Goal: Task Accomplishment & Management: Manage account settings

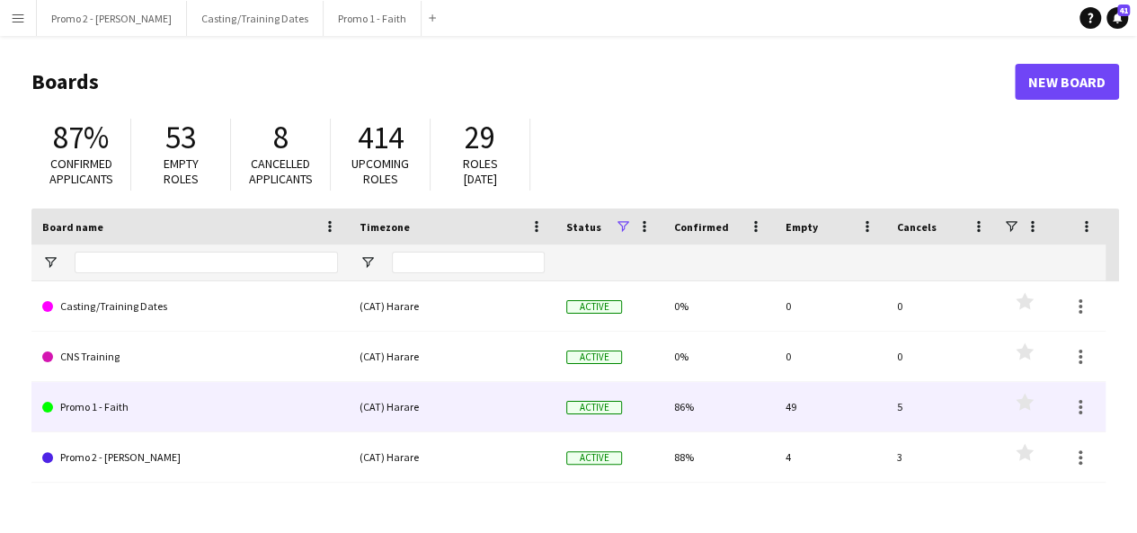
click at [484, 414] on div "(CAT) Harare" at bounding box center [452, 406] width 207 height 49
click at [340, 416] on div "Promo 1 - Faith" at bounding box center [189, 406] width 317 height 49
click at [86, 396] on link "Promo 1 - Faith" at bounding box center [190, 407] width 296 height 50
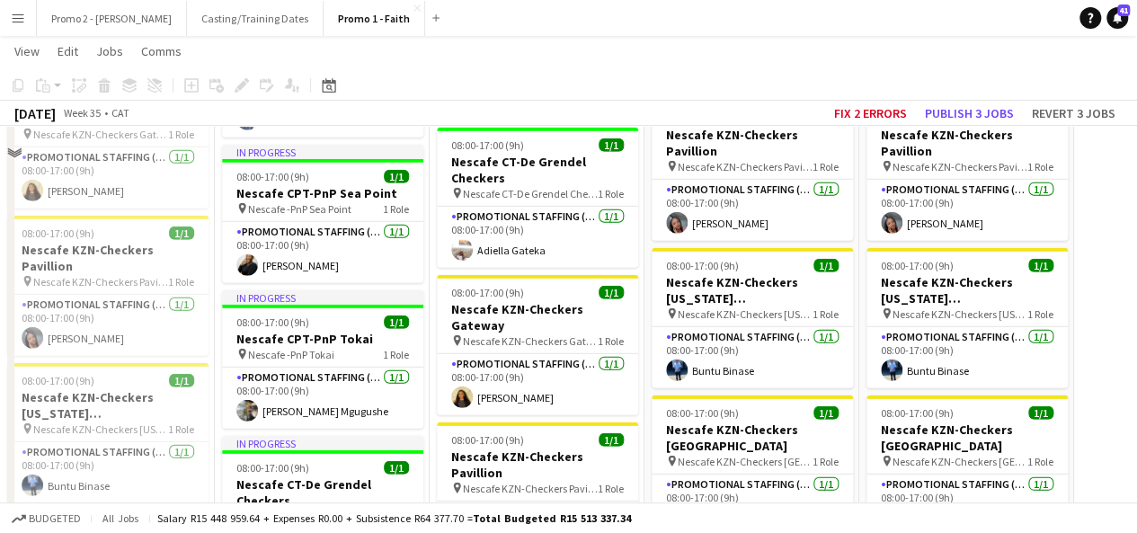
scroll to position [2409, 0]
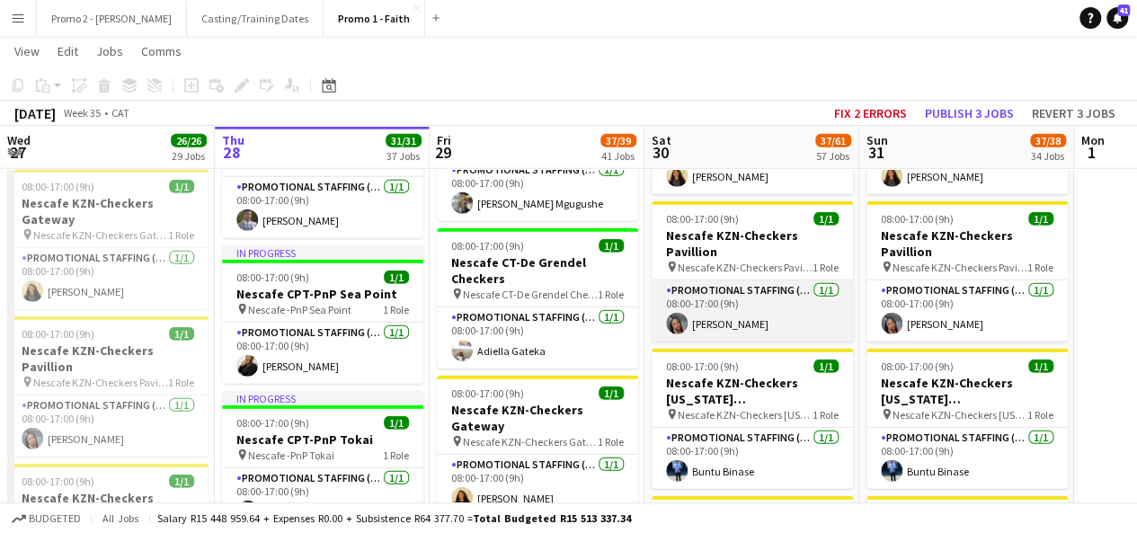
click at [741, 284] on app-card-role "Promotional Staffing (Brand Ambassadors) [DATE] 08:00-17:00 (9h) [PERSON_NAME]" at bounding box center [752, 311] width 201 height 61
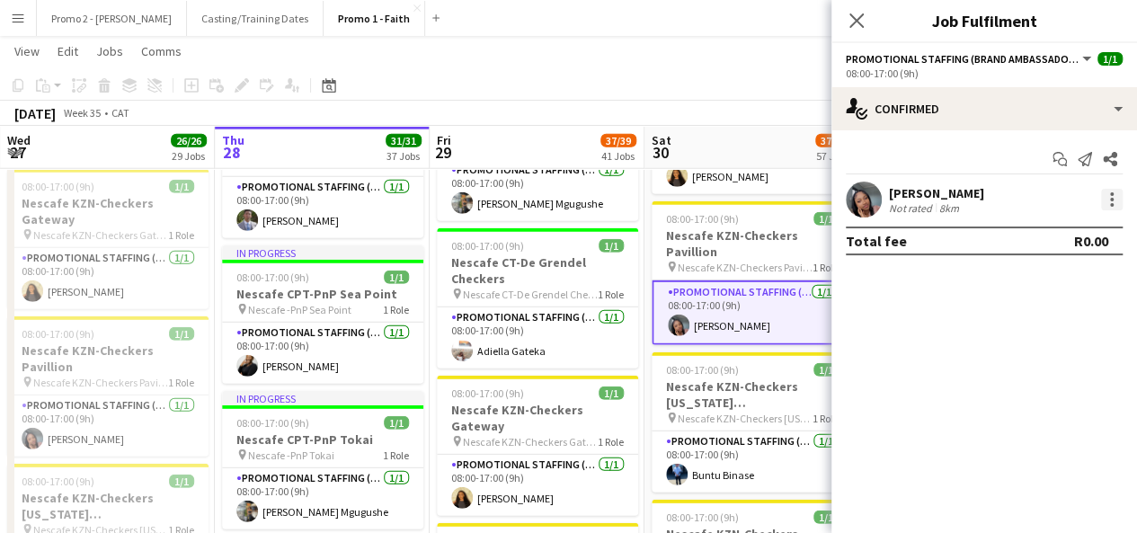
click at [1114, 197] on div at bounding box center [1112, 200] width 22 height 22
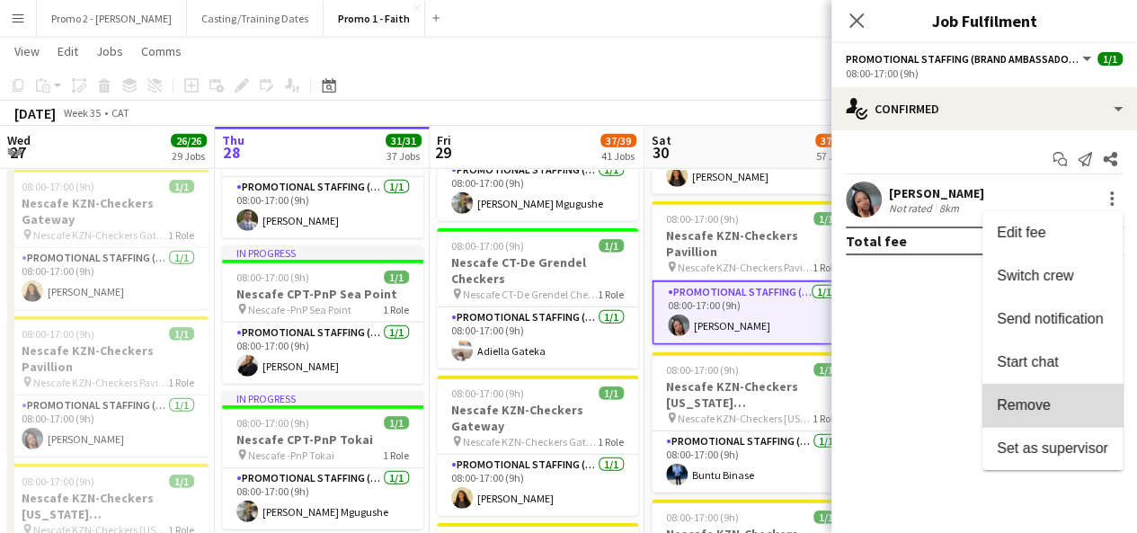
click at [1063, 400] on span "Remove" at bounding box center [1052, 405] width 111 height 16
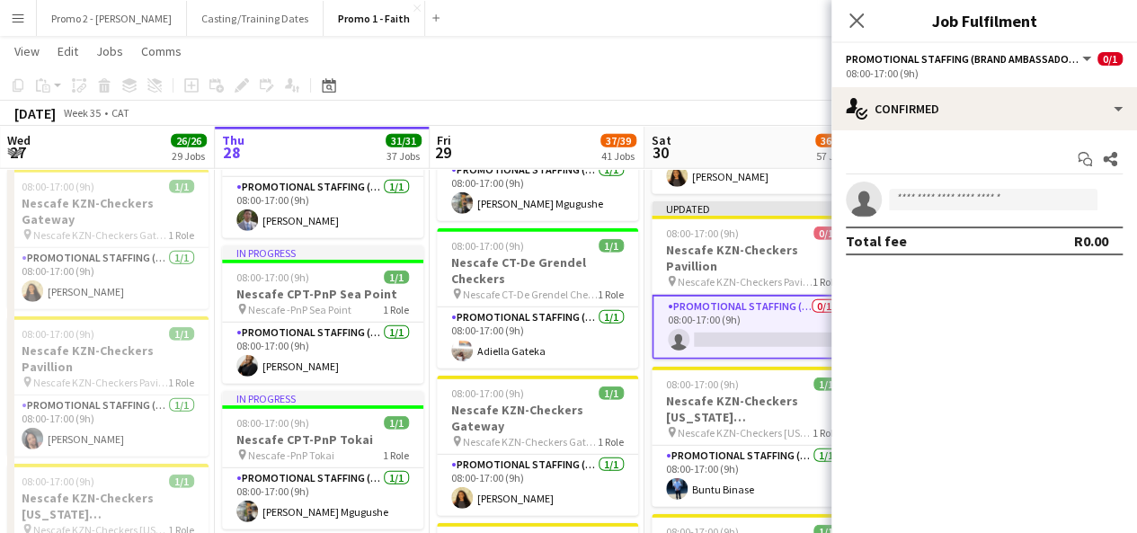
click at [770, 105] on div "[DATE] Week 35 • CAT Fix 2 errors Publish 1 job Revert 1 job" at bounding box center [568, 113] width 1137 height 25
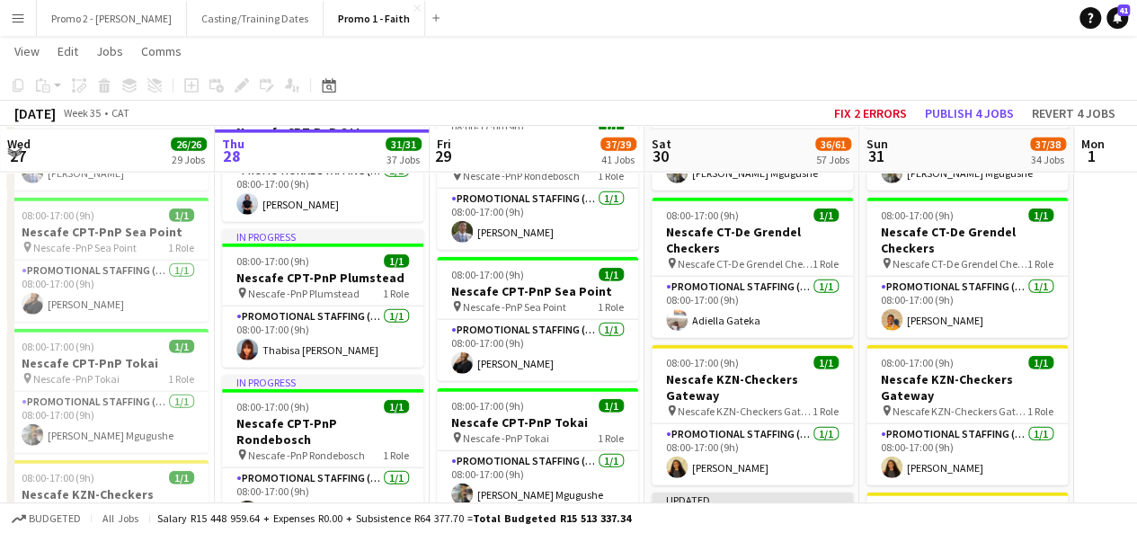
scroll to position [2122, 0]
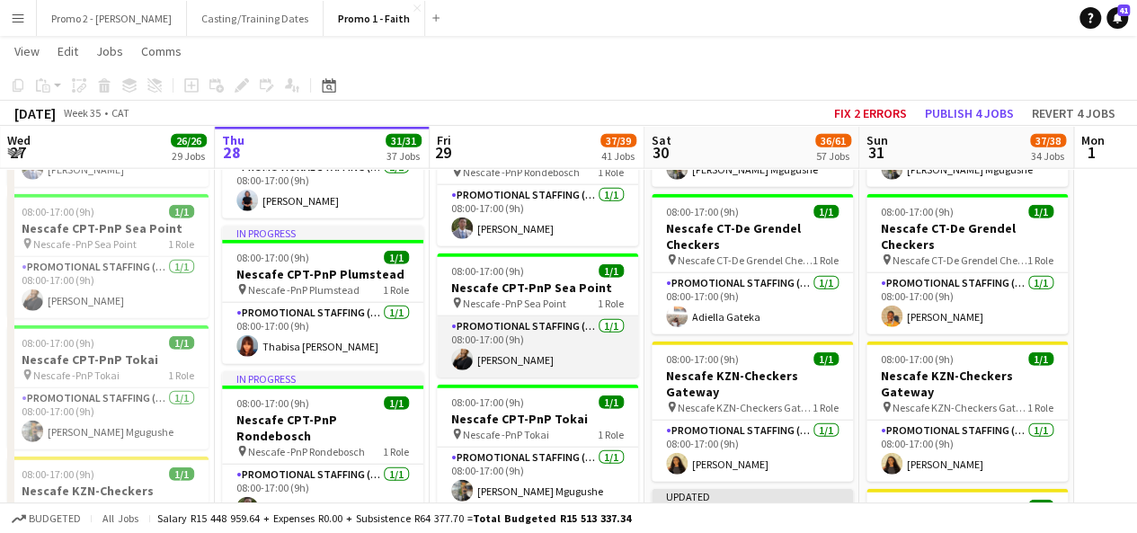
click at [520, 325] on app-card-role "Promotional Staffing (Brand Ambassadors) [DATE] 08:00-17:00 (9h) [PERSON_NAME]" at bounding box center [537, 346] width 201 height 61
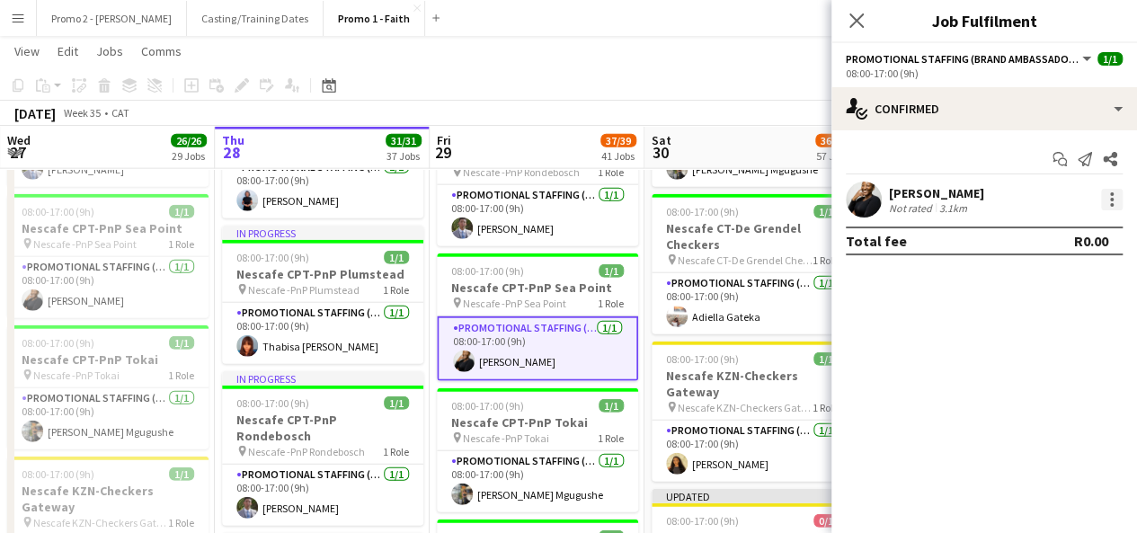
click at [1114, 204] on div at bounding box center [1112, 200] width 22 height 22
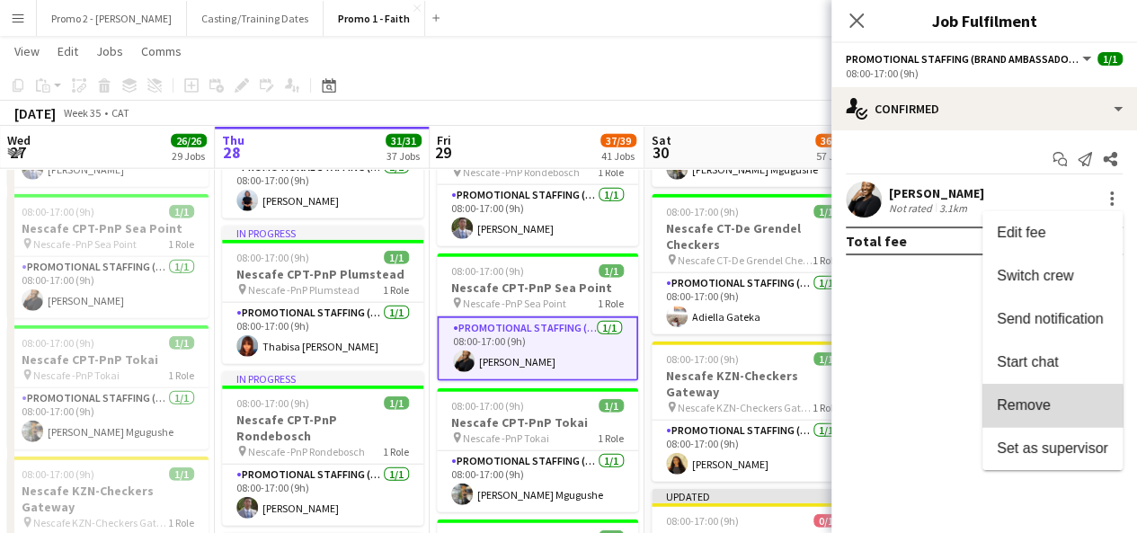
click at [1033, 409] on span "Remove" at bounding box center [1024, 404] width 54 height 15
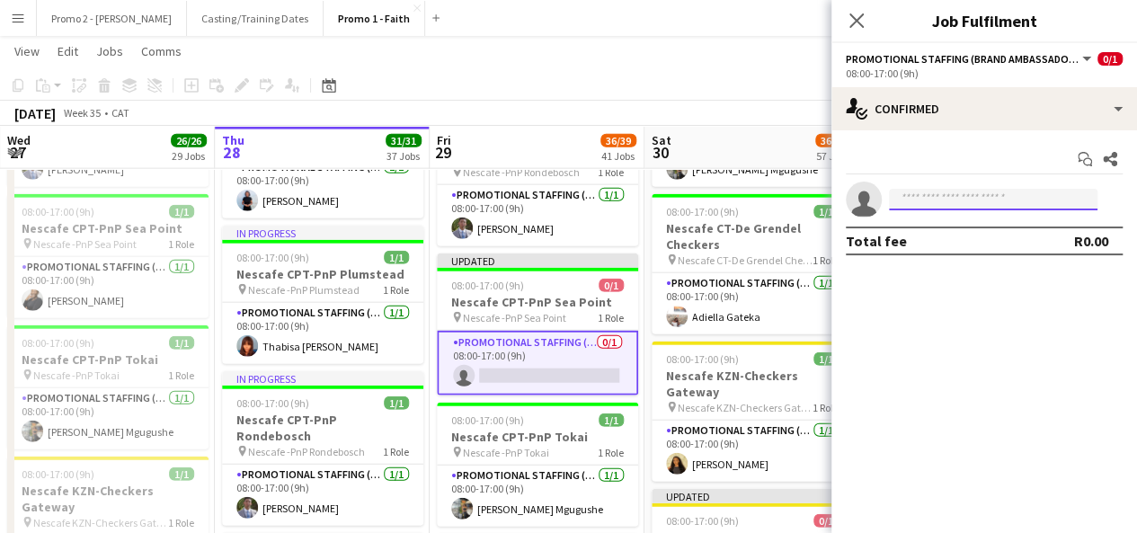
click at [984, 202] on input at bounding box center [993, 200] width 209 height 22
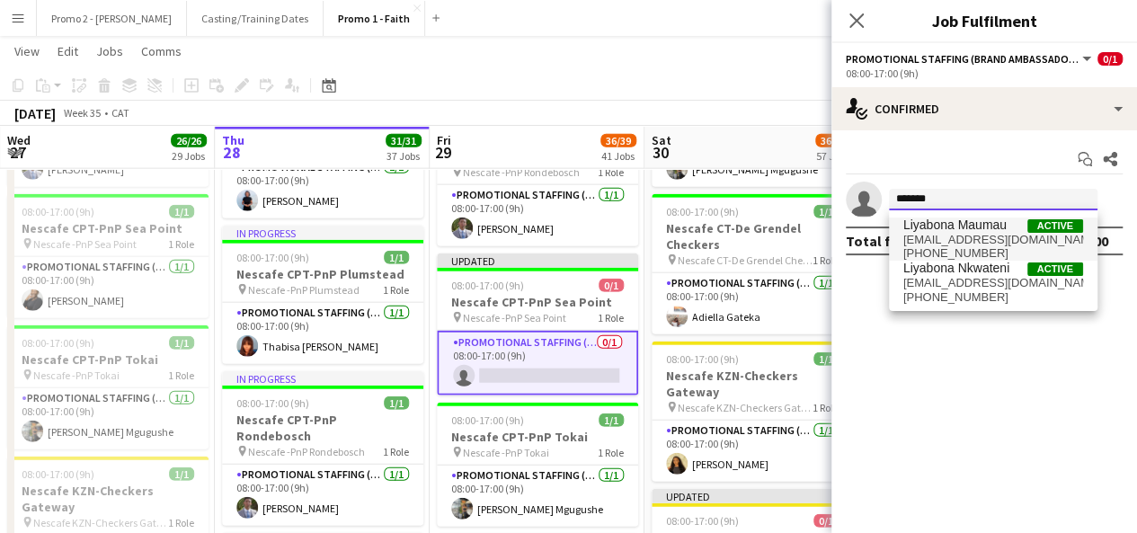
type input "*******"
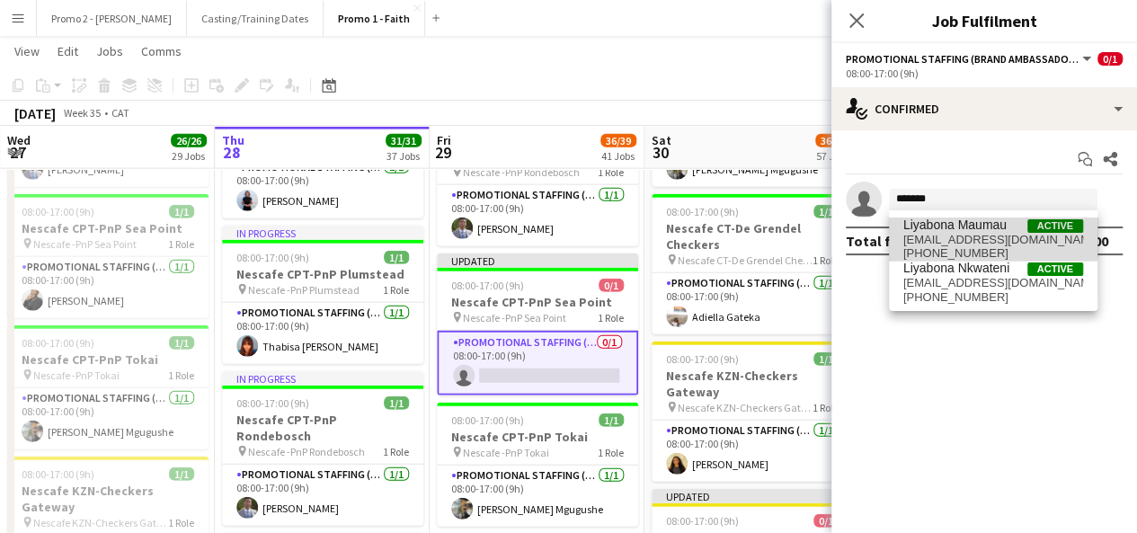
click at [973, 227] on span "Liyabona Maumau" at bounding box center [955, 225] width 103 height 15
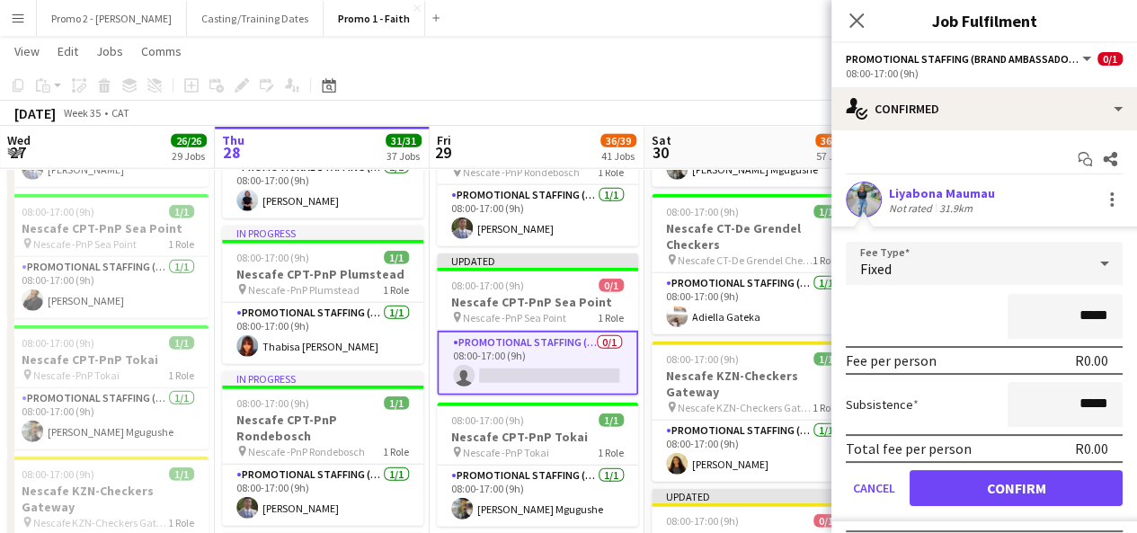
click at [896, 197] on div "Liyabona Maumau" at bounding box center [942, 193] width 106 height 16
drag, startPoint x: 843, startPoint y: 197, endPoint x: 882, endPoint y: 199, distance: 38.7
click at [882, 199] on div "Liyabona Maumau Not rated 31.9km" at bounding box center [985, 200] width 306 height 36
click at [870, 200] on app-user-avatar at bounding box center [864, 200] width 36 height 36
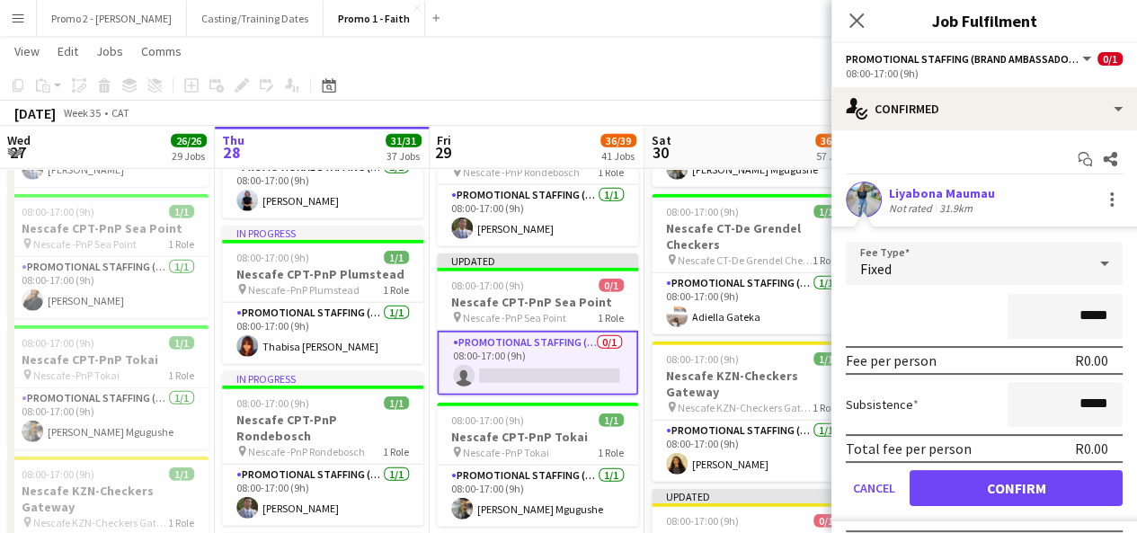
click at [683, 103] on div "[DATE] Week 35 • CAT Fix 2 errors Publish 1 job Revert 1 job" at bounding box center [568, 113] width 1137 height 25
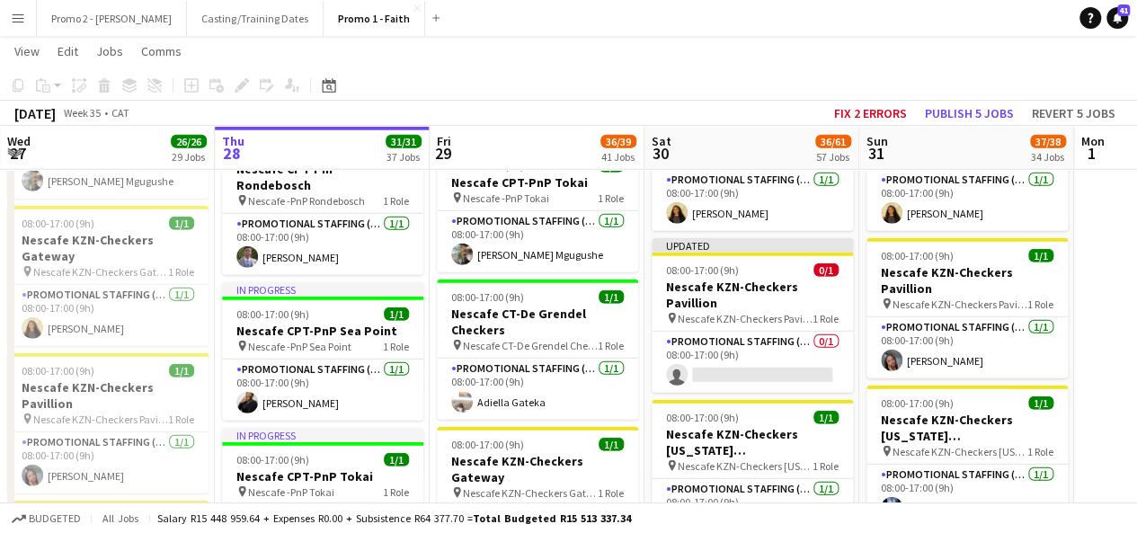
scroll to position [2373, 0]
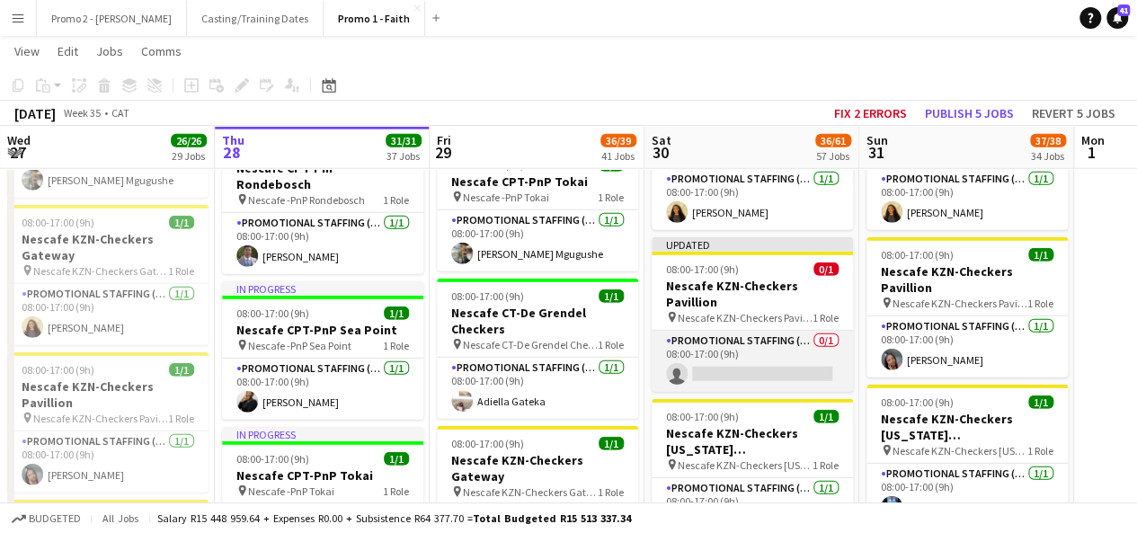
click at [773, 343] on app-card-role "Promotional Staffing (Brand Ambassadors) 0/1 08:00-17:00 (9h) single-neutral-ac…" at bounding box center [752, 361] width 201 height 61
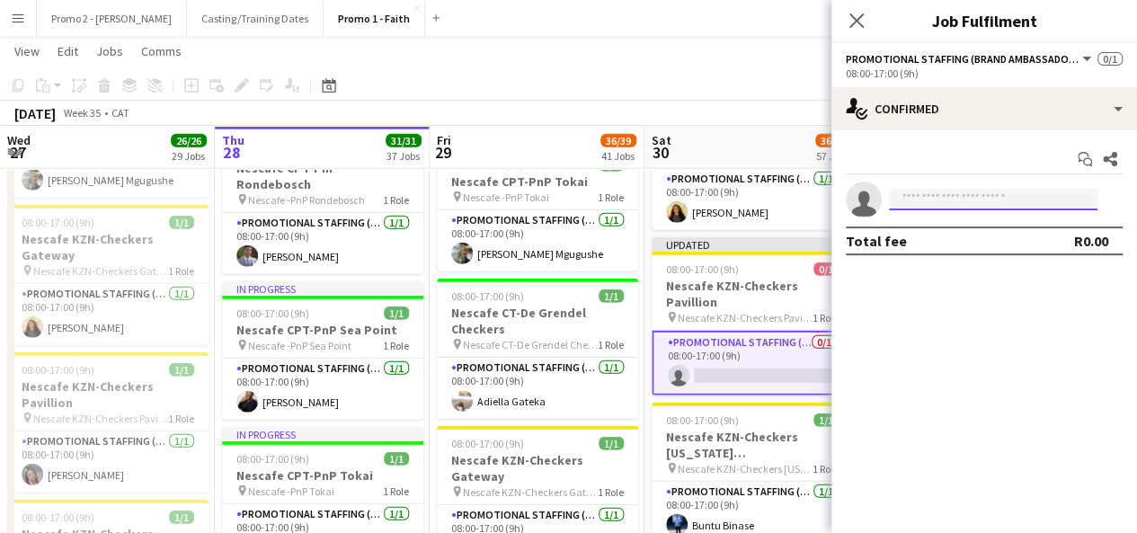
click at [973, 191] on input at bounding box center [993, 200] width 209 height 22
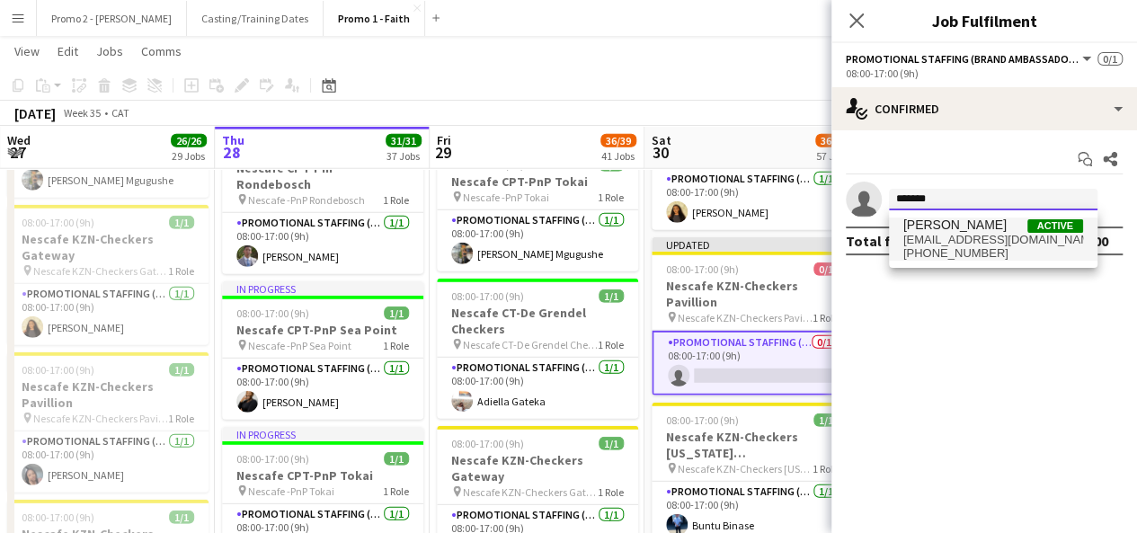
type input "*******"
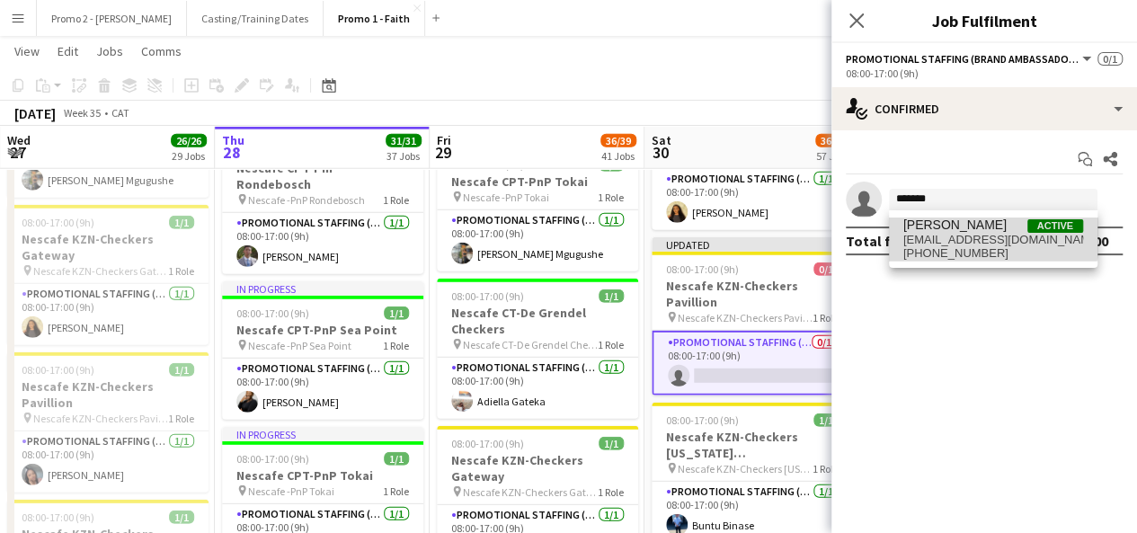
click at [963, 228] on span "[PERSON_NAME]" at bounding box center [955, 225] width 103 height 15
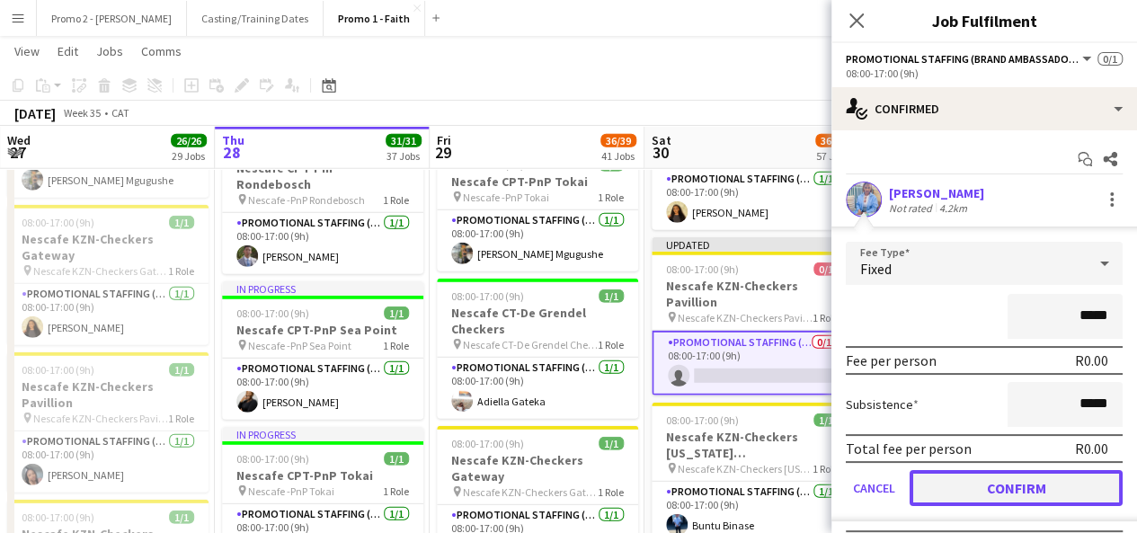
click at [1023, 485] on button "Confirm" at bounding box center [1016, 488] width 213 height 36
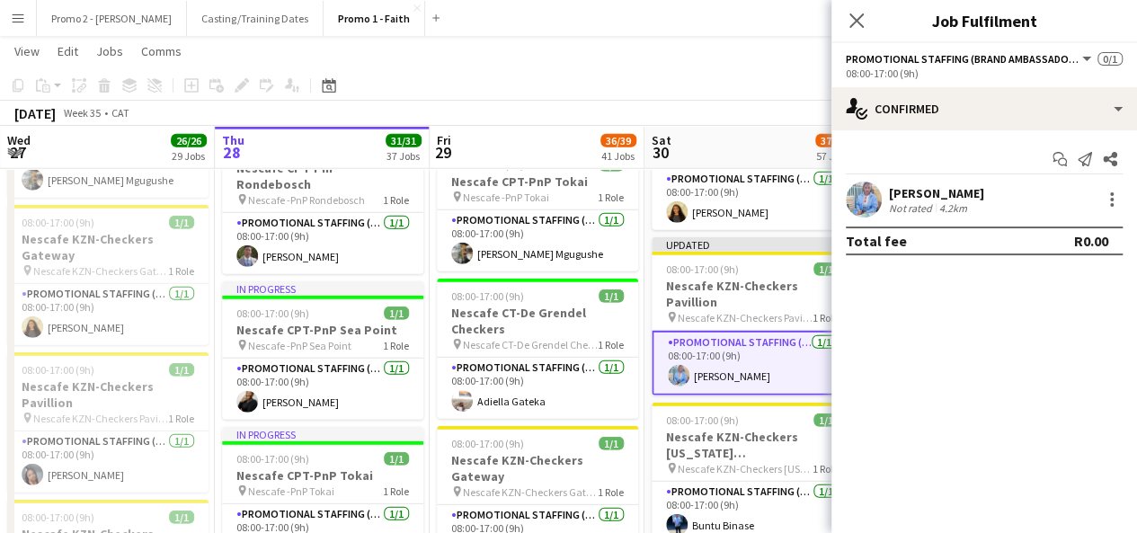
click at [755, 101] on div "[DATE] Week 35 • CAT Fix 2 errors Publish 1 job Revert 1 job" at bounding box center [568, 113] width 1137 height 25
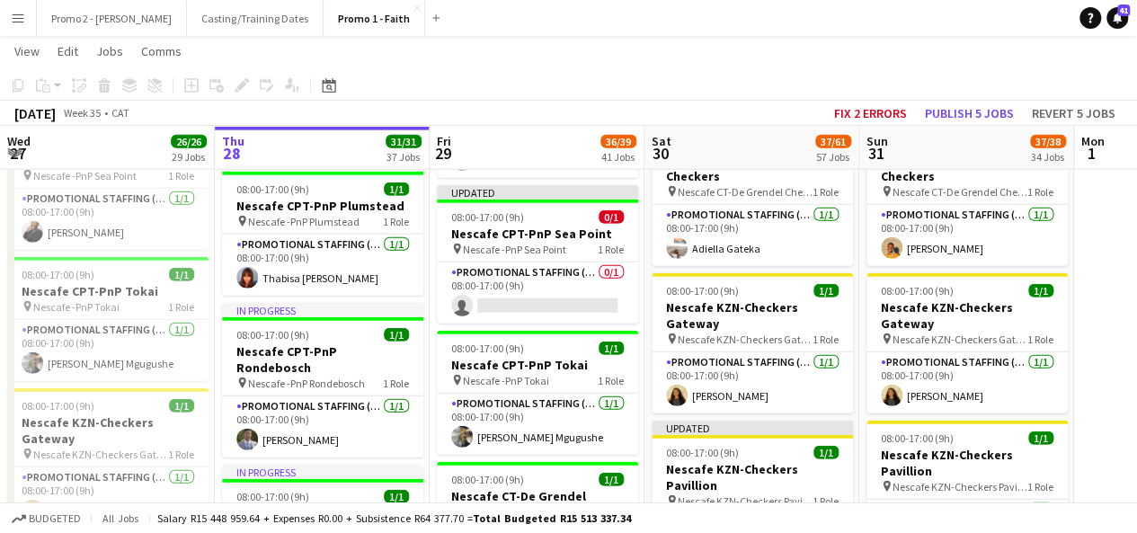
scroll to position [2158, 0]
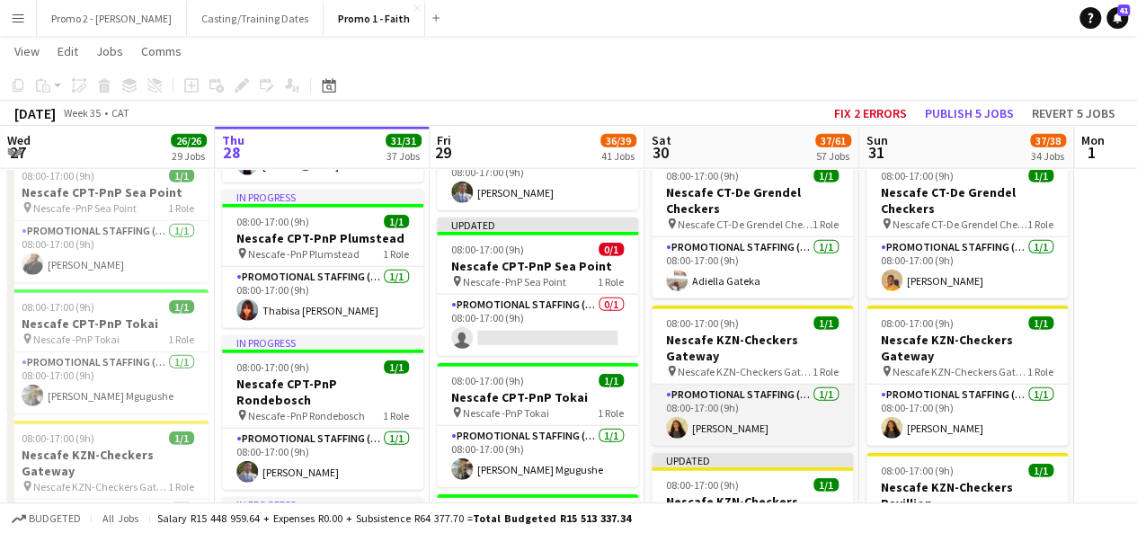
click at [710, 385] on app-card-role "Promotional Staffing (Brand Ambassadors) [DATE] 08:00-17:00 (9h) [PERSON_NAME]" at bounding box center [752, 415] width 201 height 61
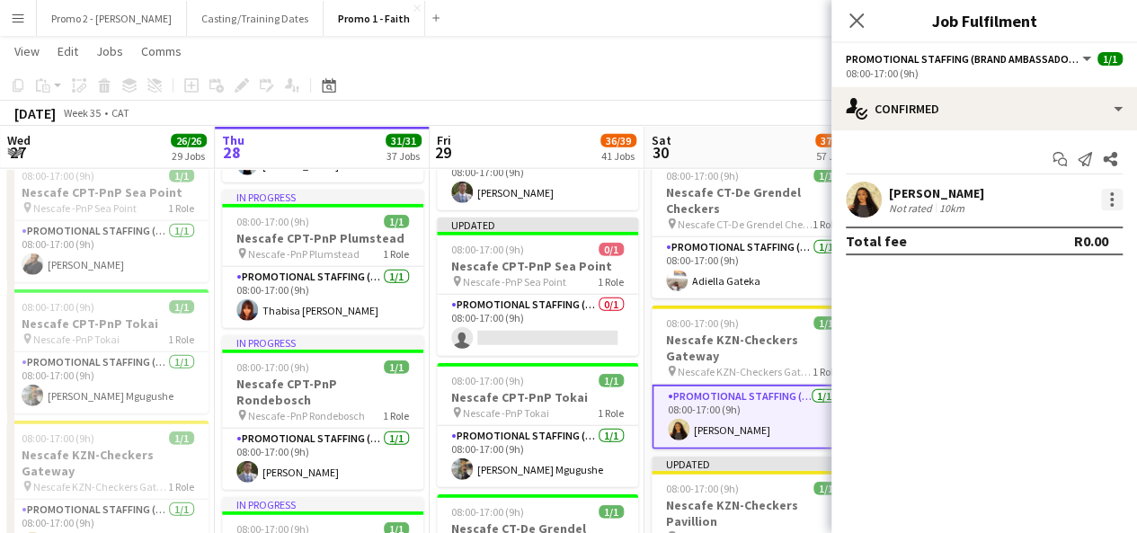
click at [1118, 209] on div at bounding box center [1112, 200] width 22 height 22
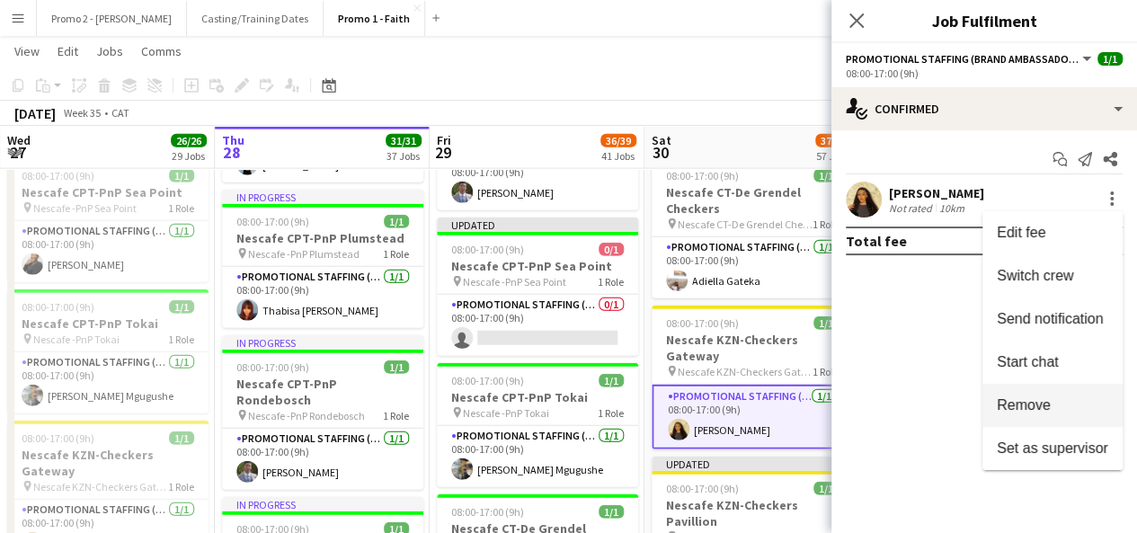
click at [1038, 406] on span "Remove" at bounding box center [1024, 404] width 54 height 15
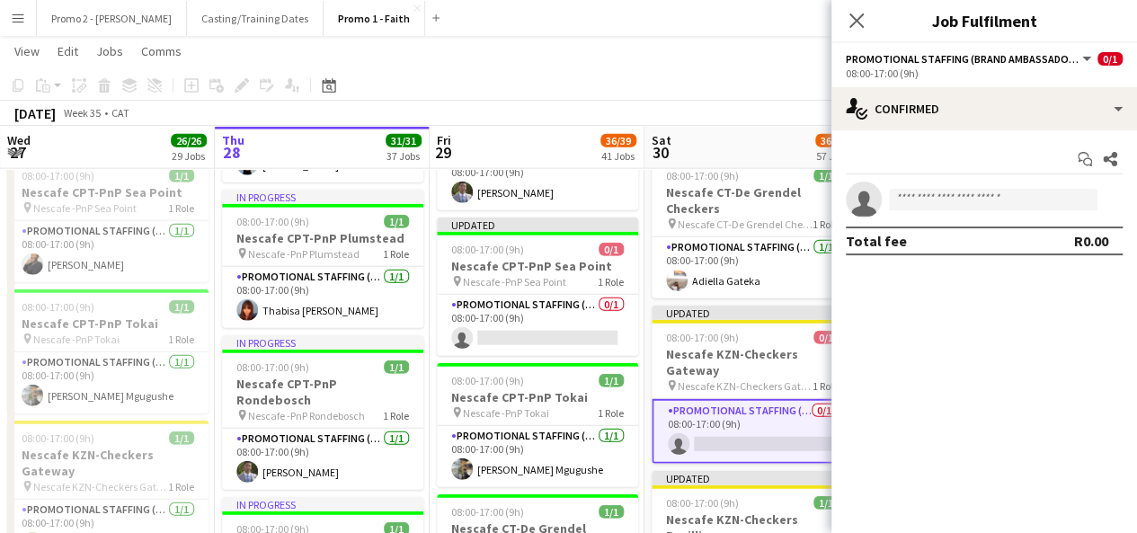
click at [778, 117] on div "[DATE] Week 35 • CAT Fix 2 errors Publish 1 job Revert 1 job" at bounding box center [568, 113] width 1137 height 25
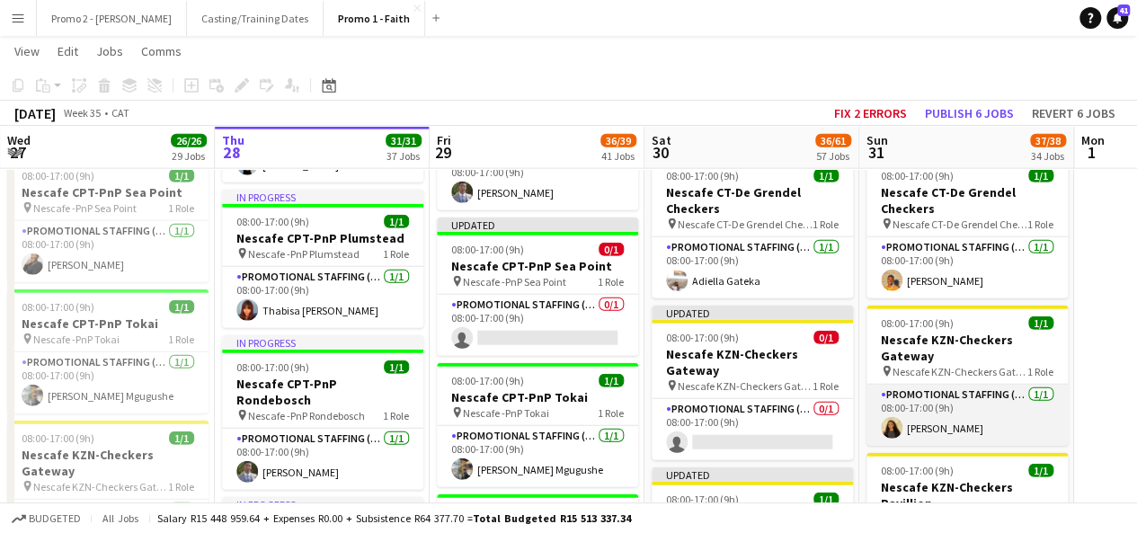
click at [953, 395] on app-card-role "Promotional Staffing (Brand Ambassadors) [DATE] 08:00-17:00 (9h) [PERSON_NAME]" at bounding box center [967, 415] width 201 height 61
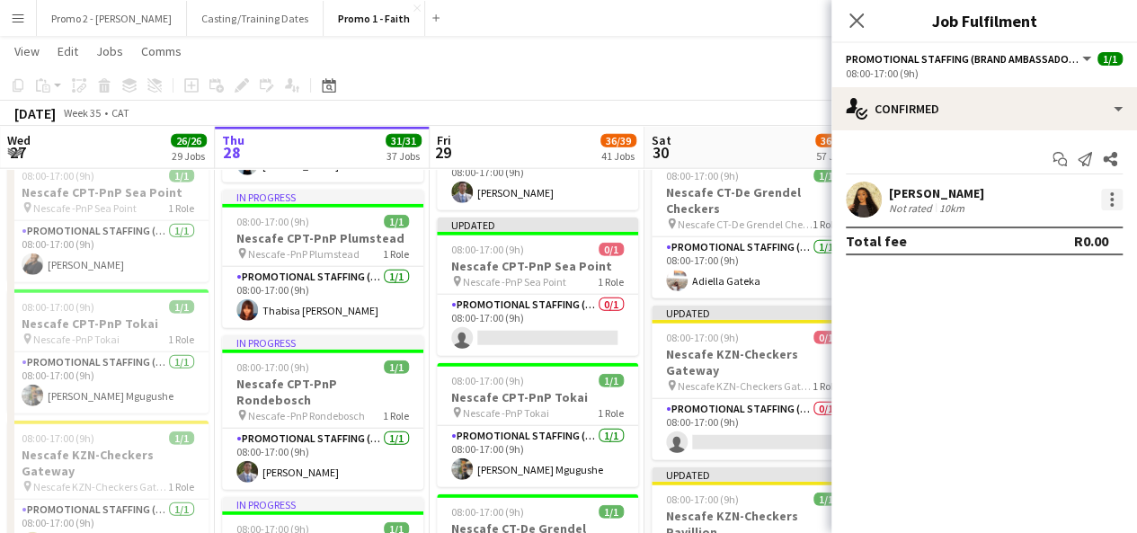
click at [1107, 204] on div at bounding box center [1112, 200] width 22 height 22
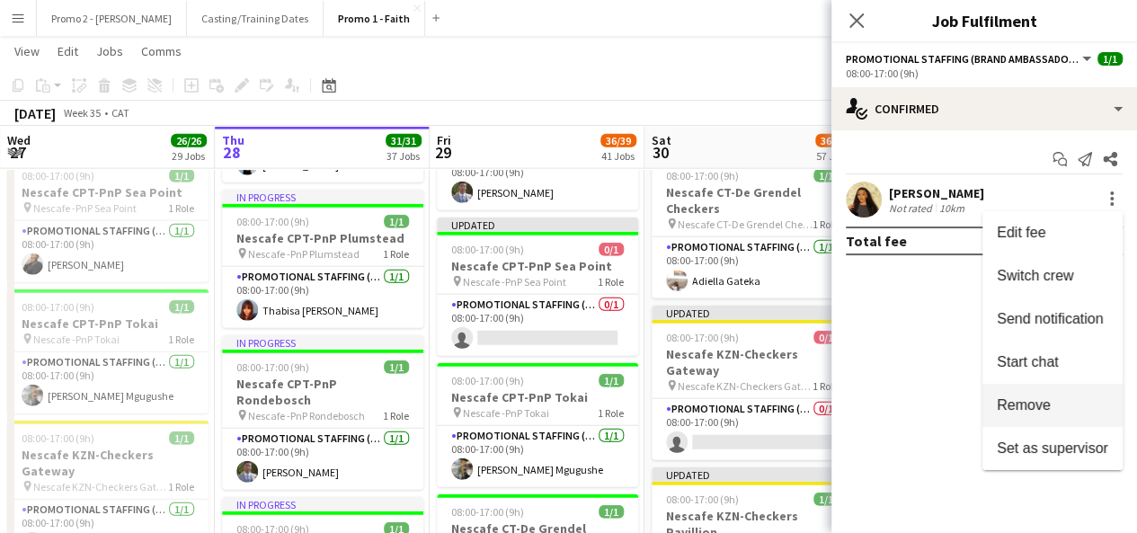
click at [1023, 395] on button "Remove" at bounding box center [1053, 405] width 140 height 43
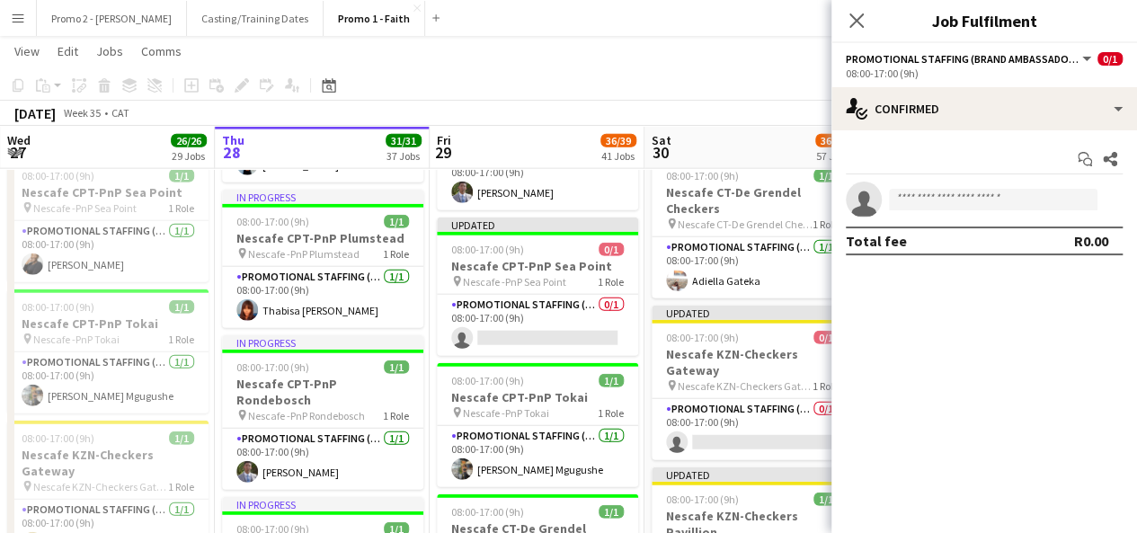
click at [775, 103] on div "[DATE] Week 35 • CAT Fix 2 errors Publish 1 job Revert 1 job" at bounding box center [568, 113] width 1137 height 25
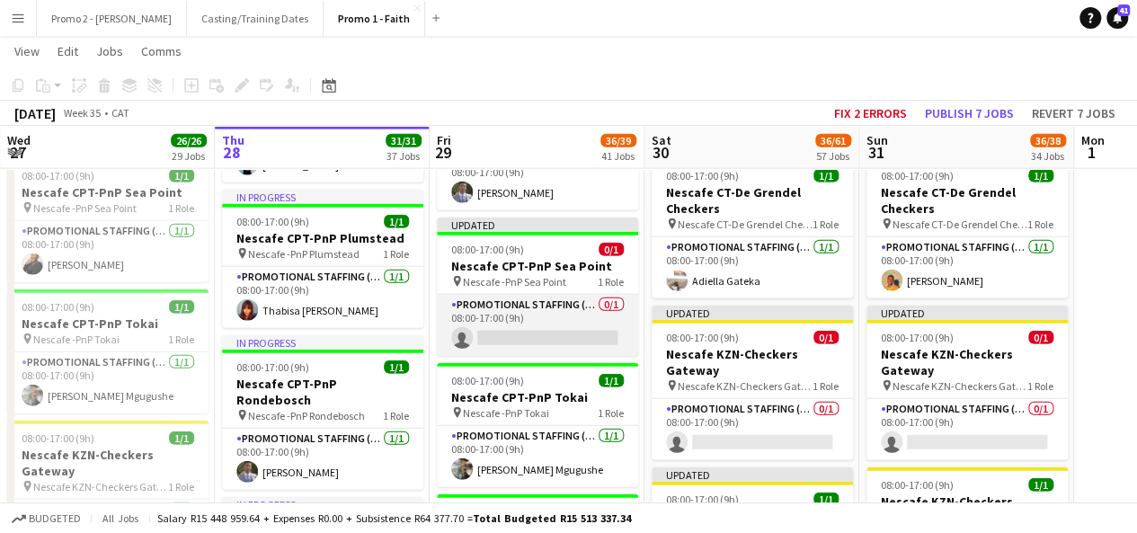
click at [567, 306] on app-card-role "Promotional Staffing (Brand Ambassadors) 0/1 08:00-17:00 (9h) single-neutral-ac…" at bounding box center [537, 325] width 201 height 61
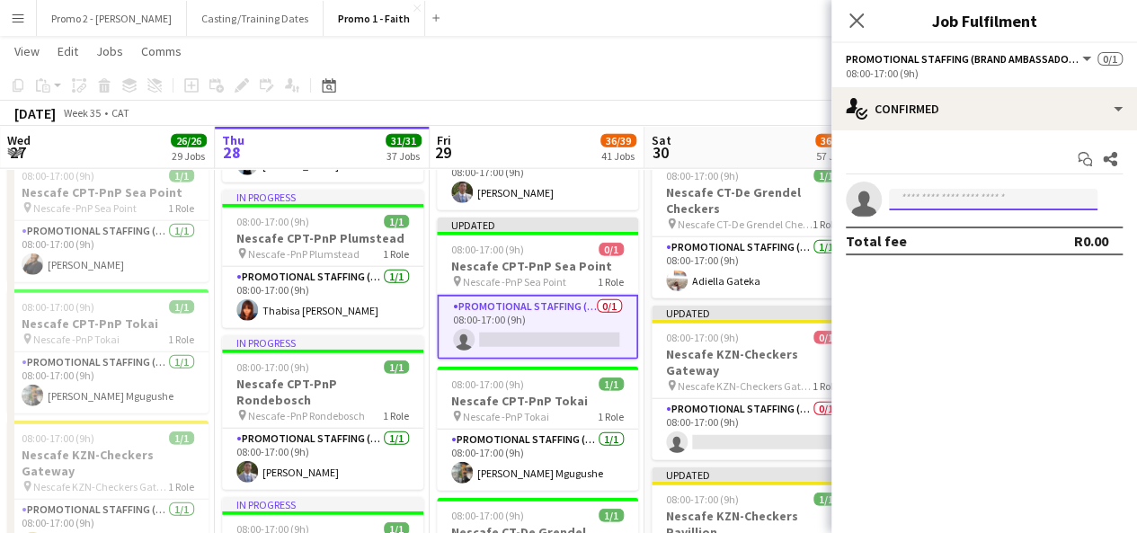
click at [958, 208] on input at bounding box center [993, 200] width 209 height 22
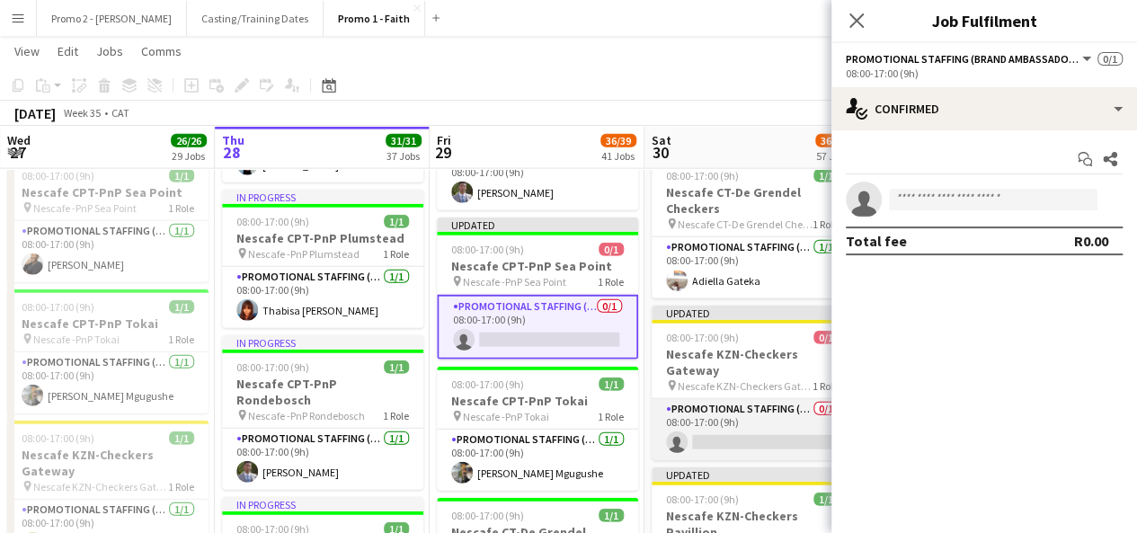
click at [757, 411] on app-card-role "Promotional Staffing (Brand Ambassadors) 0/1 08:00-17:00 (9h) single-neutral-ac…" at bounding box center [752, 429] width 201 height 61
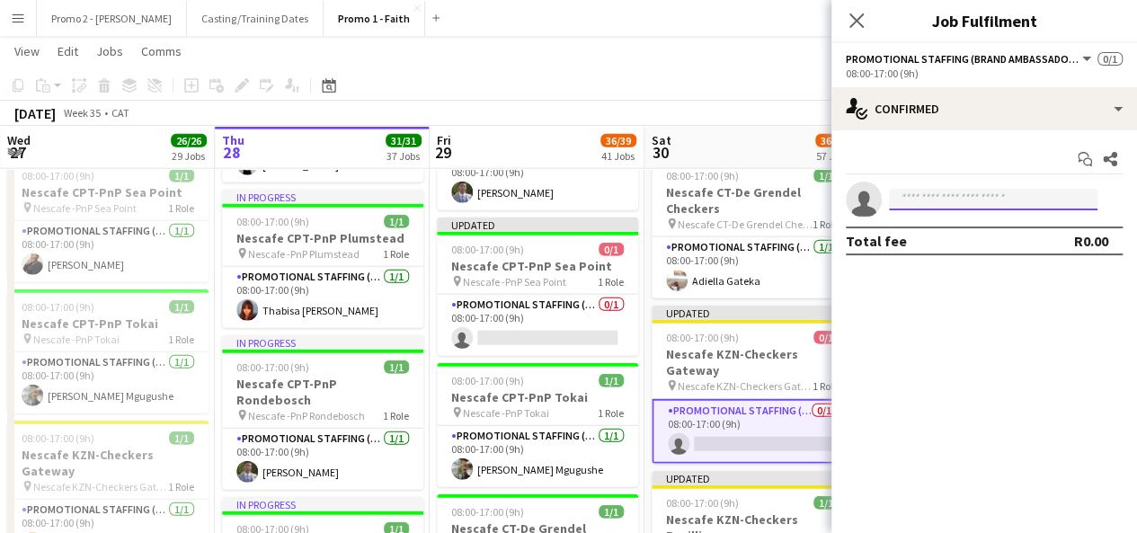
click at [975, 190] on input at bounding box center [993, 200] width 209 height 22
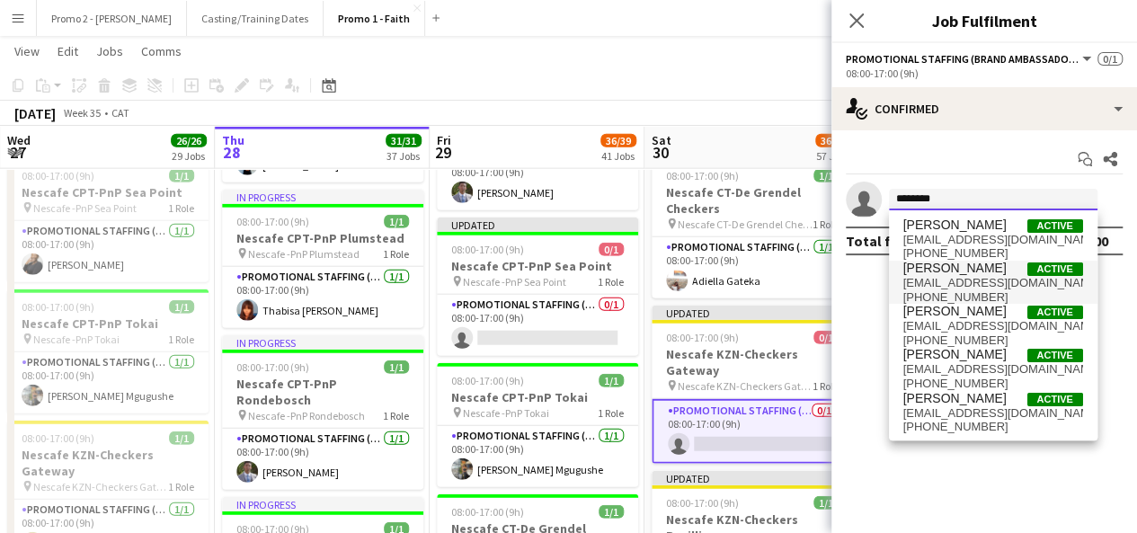
type input "********"
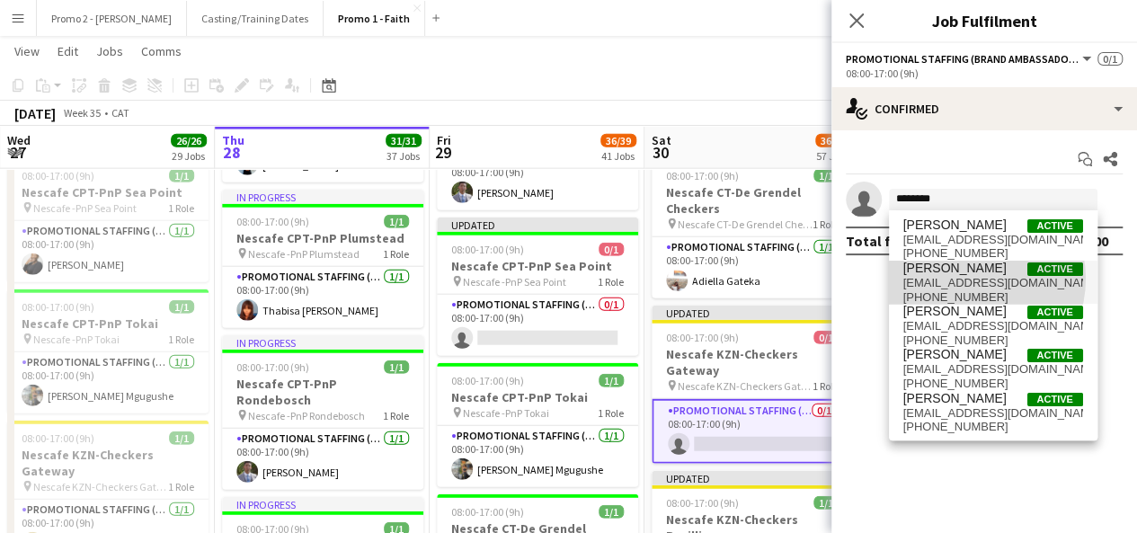
click at [964, 279] on span "[EMAIL_ADDRESS][DOMAIN_NAME]" at bounding box center [994, 283] width 180 height 14
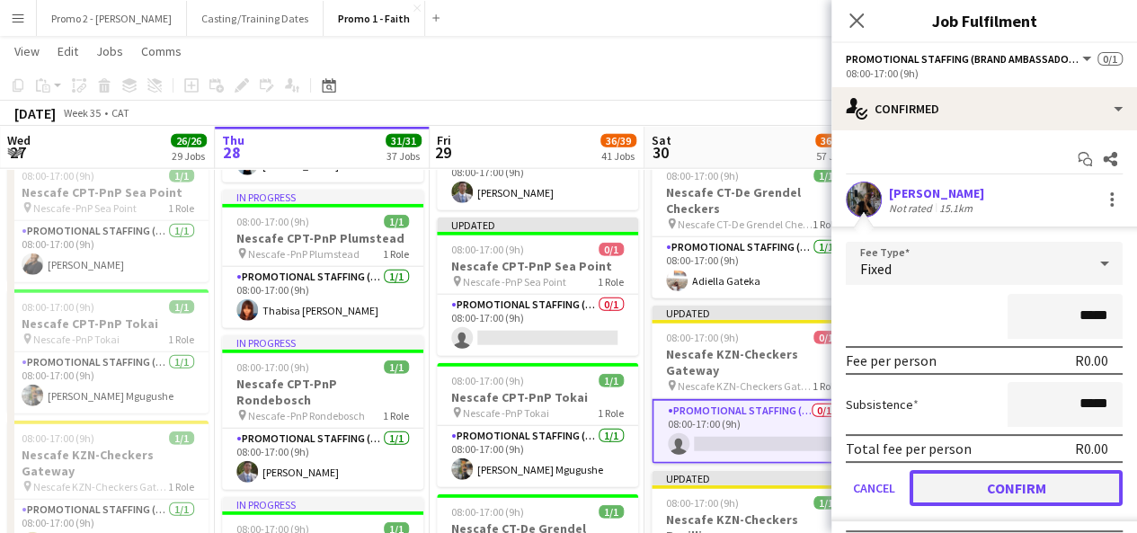
click at [1028, 484] on button "Confirm" at bounding box center [1016, 488] width 213 height 36
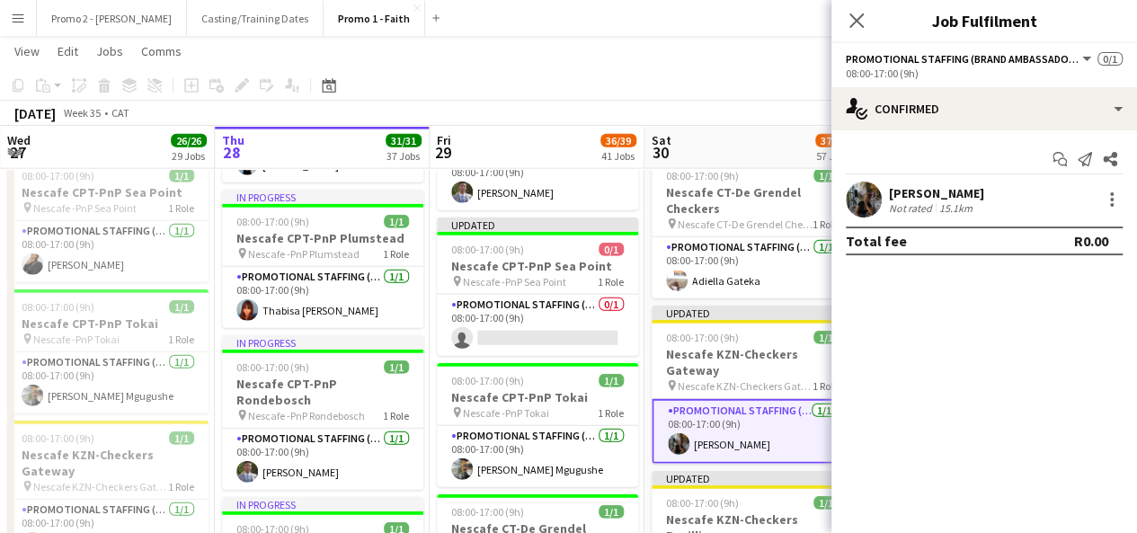
click at [788, 98] on app-toolbar "Copy Paste Paste Ctrl+V Paste with crew Ctrl+Shift+V Paste linked Job [GEOGRAPH…" at bounding box center [568, 85] width 1137 height 31
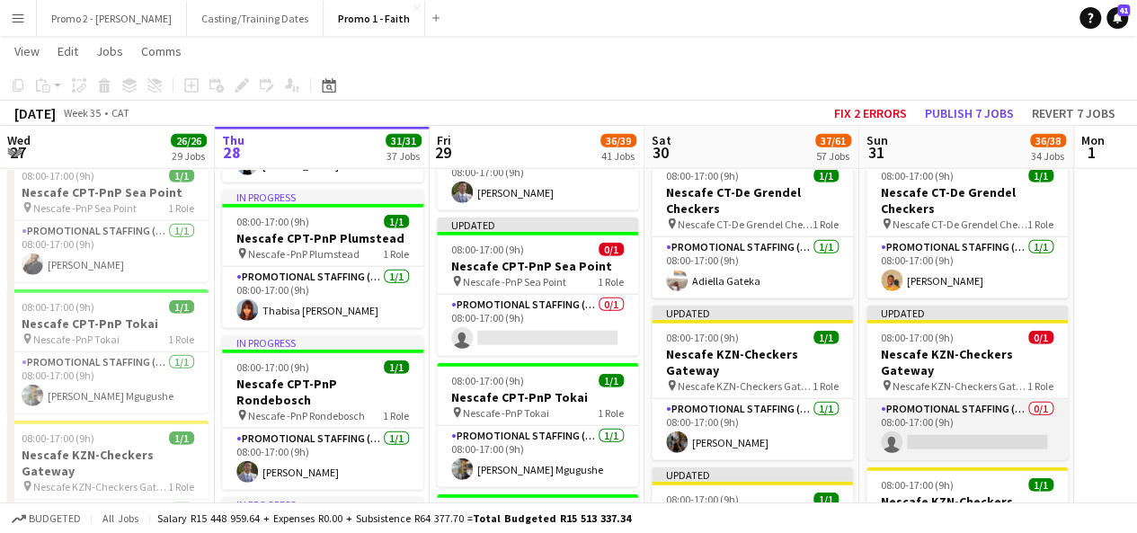
click at [968, 405] on app-card-role "Promotional Staffing (Brand Ambassadors) 0/1 08:00-17:00 (9h) single-neutral-ac…" at bounding box center [967, 429] width 201 height 61
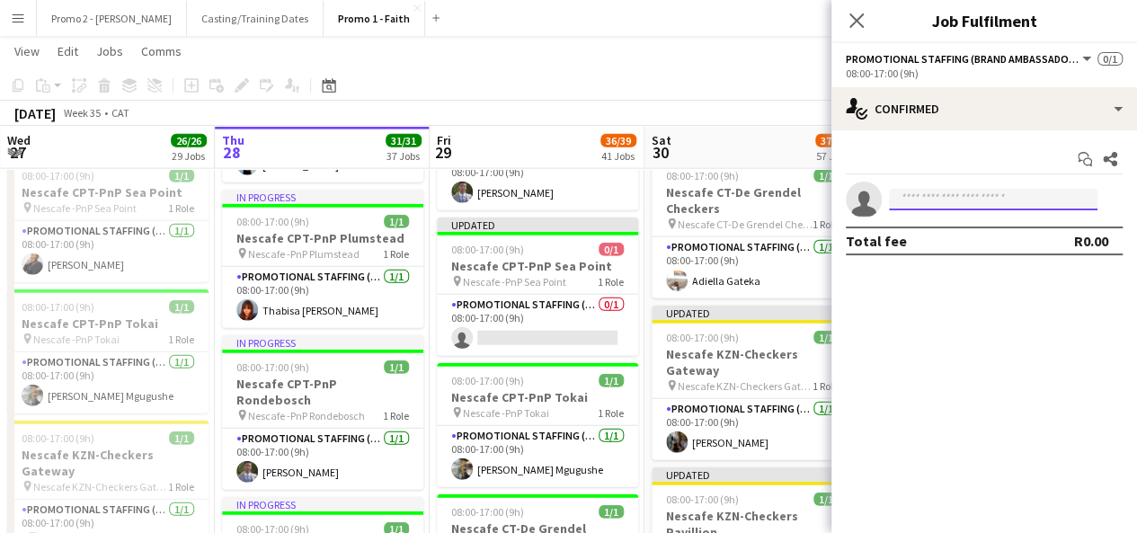
click at [956, 202] on input at bounding box center [993, 200] width 209 height 22
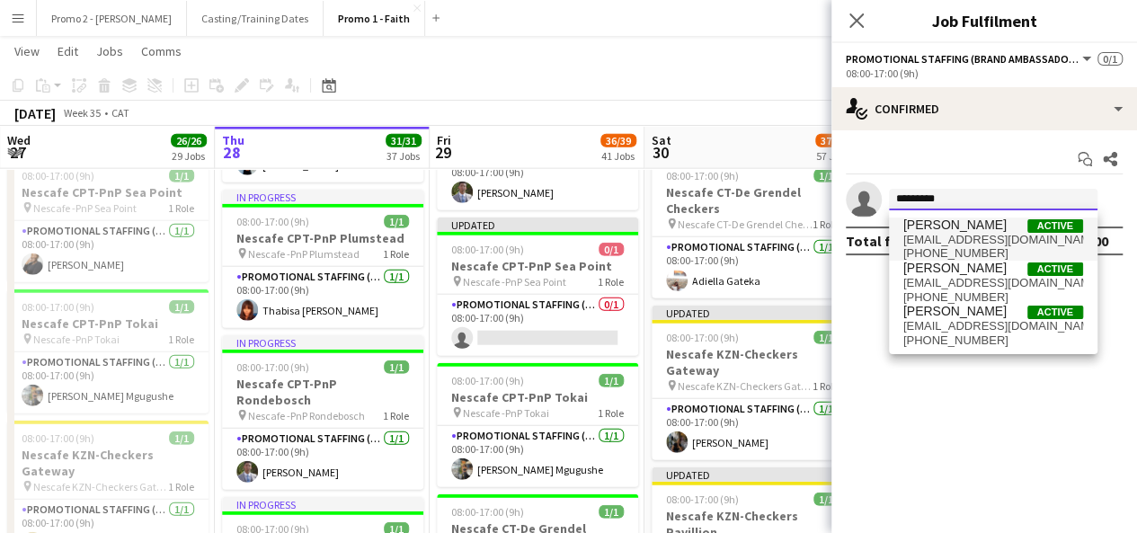
type input "*********"
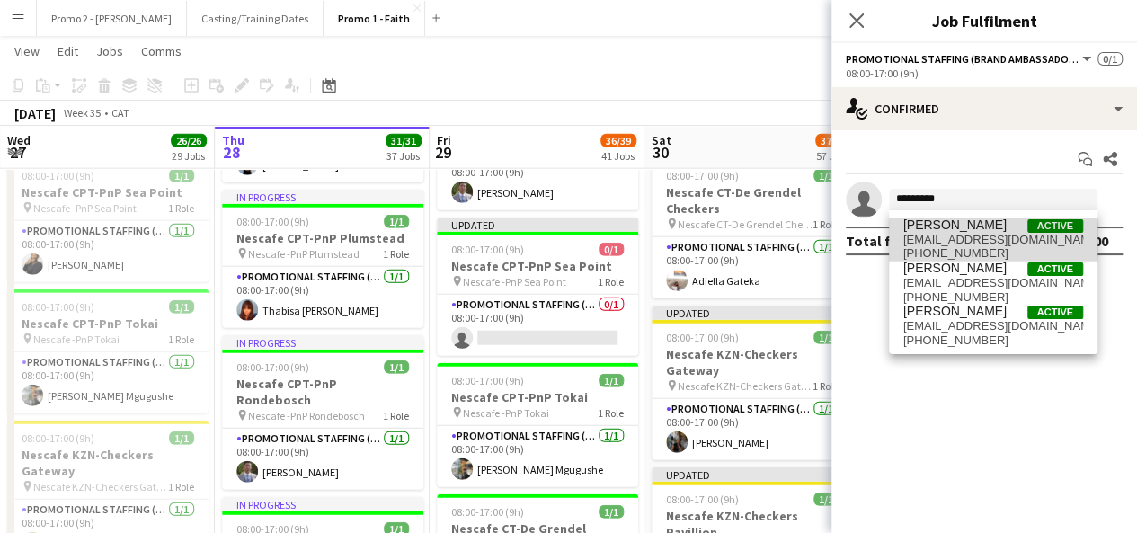
click at [958, 239] on span "[EMAIL_ADDRESS][DOMAIN_NAME]" at bounding box center [994, 240] width 180 height 14
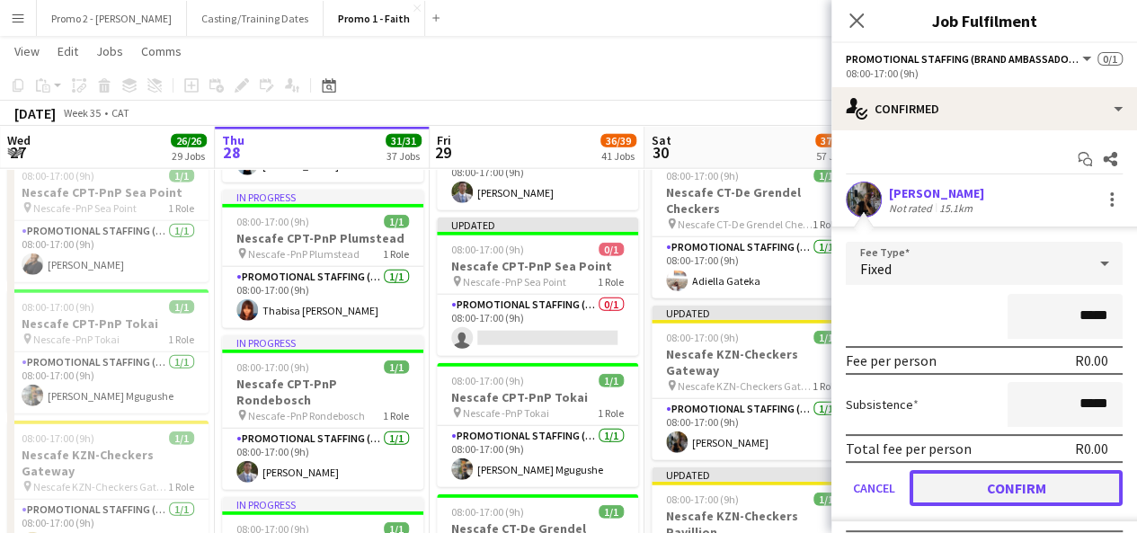
click at [1046, 488] on button "Confirm" at bounding box center [1016, 488] width 213 height 36
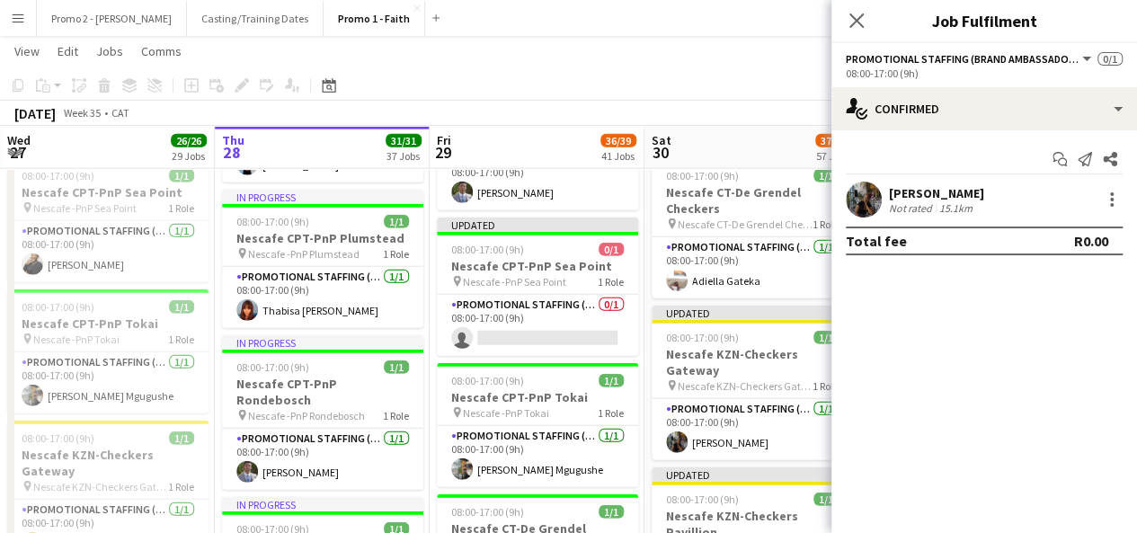
click at [788, 112] on div "[DATE] Week 35 • CAT Fix 2 errors Publish 1 job Revert 1 job" at bounding box center [568, 113] width 1137 height 25
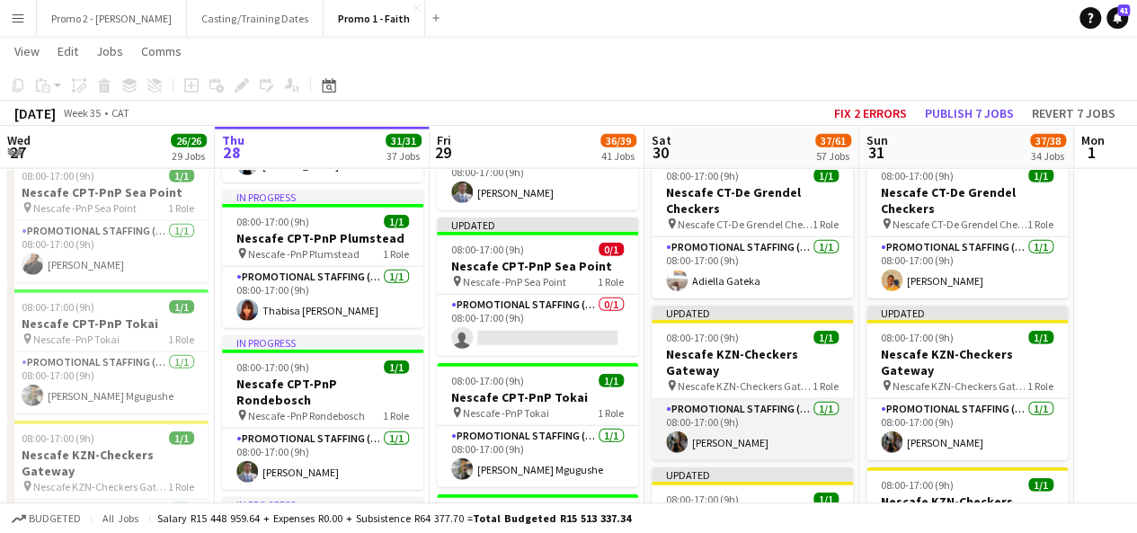
click at [764, 414] on app-card-role "Promotional Staffing (Brand Ambassadors) [DATE] 08:00-17:00 (9h) [PERSON_NAME]" at bounding box center [752, 429] width 201 height 61
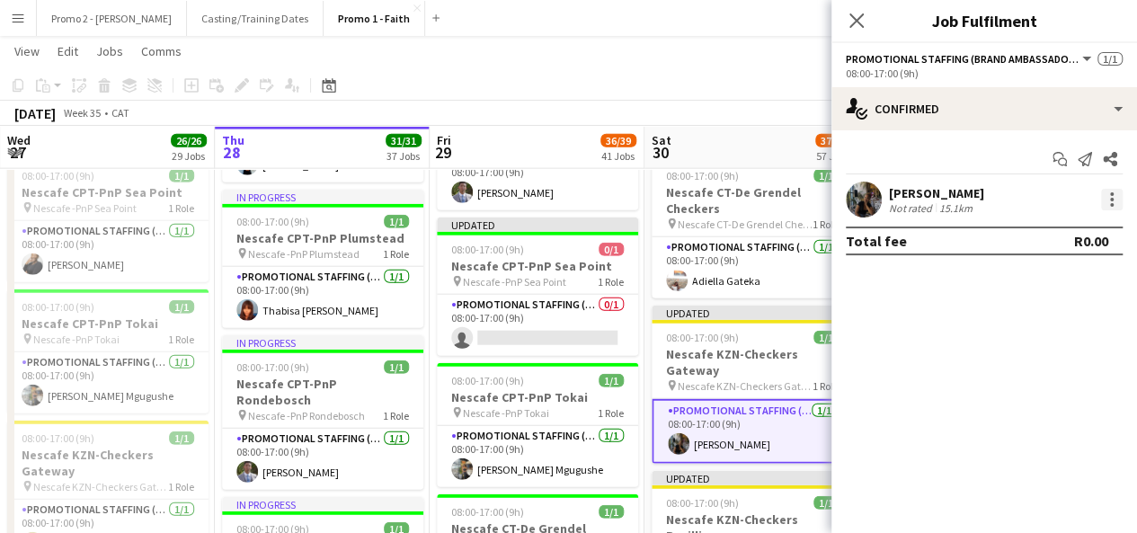
click at [1109, 200] on div at bounding box center [1112, 200] width 22 height 22
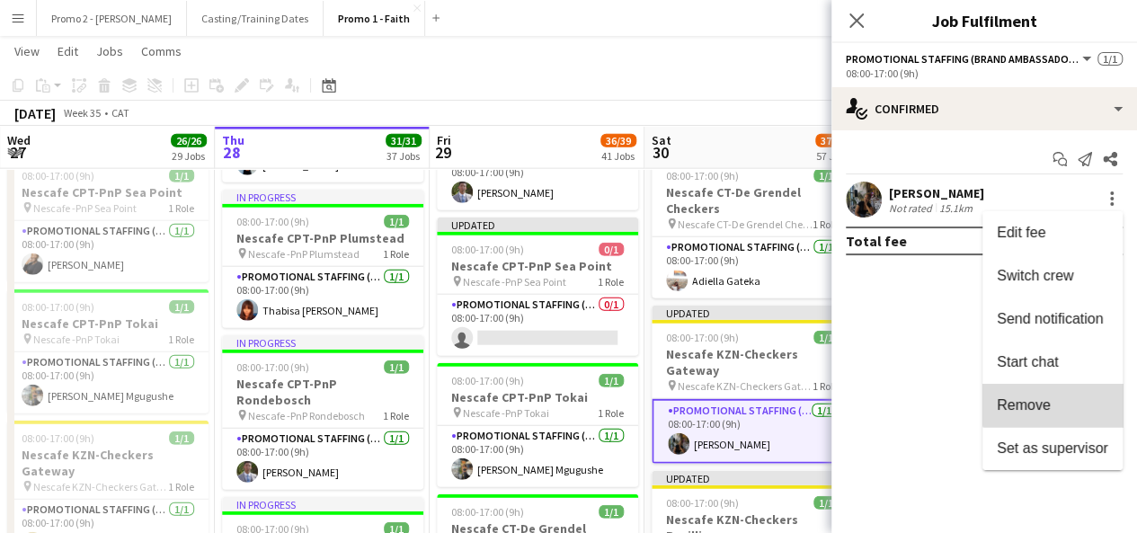
click at [1091, 397] on span "Remove" at bounding box center [1052, 405] width 111 height 16
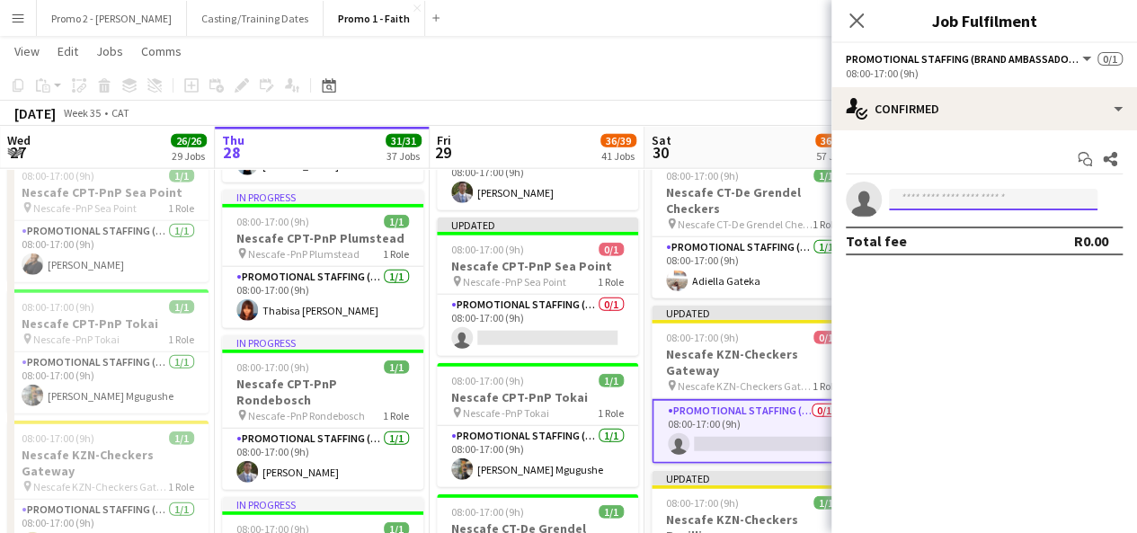
click at [931, 199] on input at bounding box center [993, 200] width 209 height 22
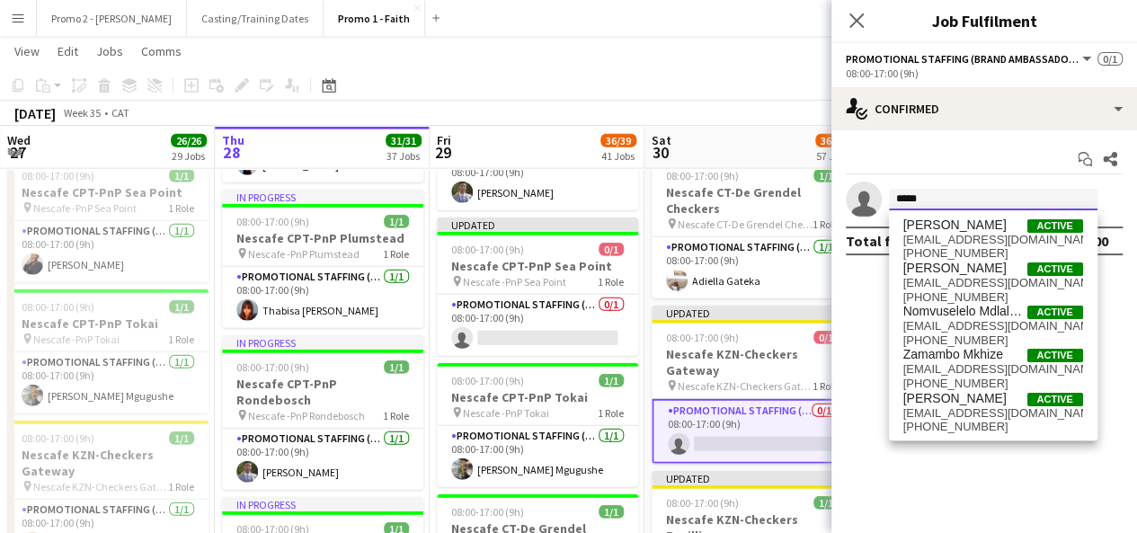
type input "****"
click at [758, 103] on div "[DATE] Week 35 • CAT Fix 2 errors Publish 1 job Revert 1 job" at bounding box center [568, 113] width 1137 height 25
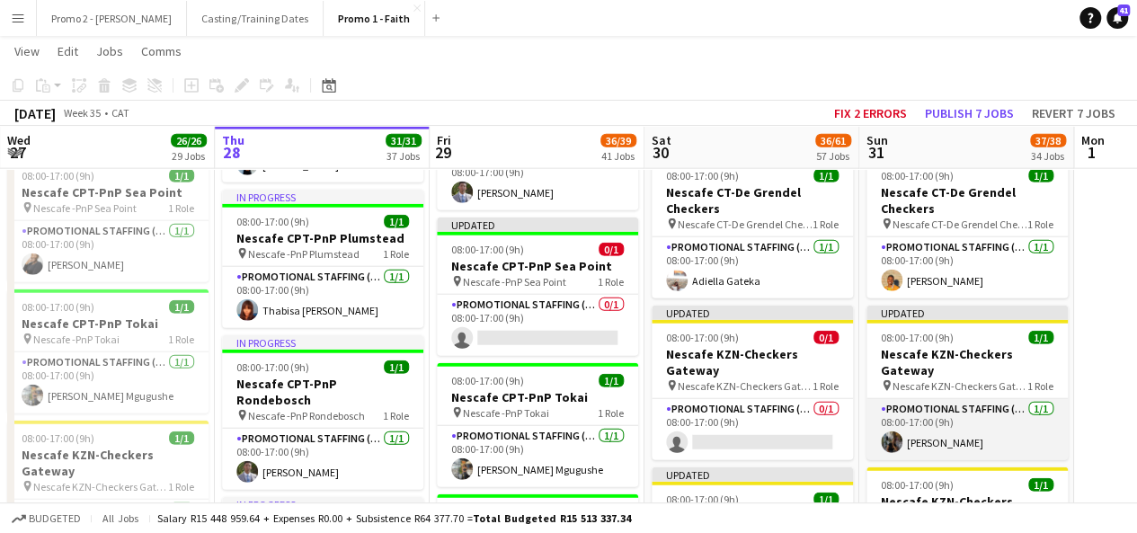
click at [931, 414] on app-card-role "Promotional Staffing (Brand Ambassadors) [DATE] 08:00-17:00 (9h) [PERSON_NAME]" at bounding box center [967, 429] width 201 height 61
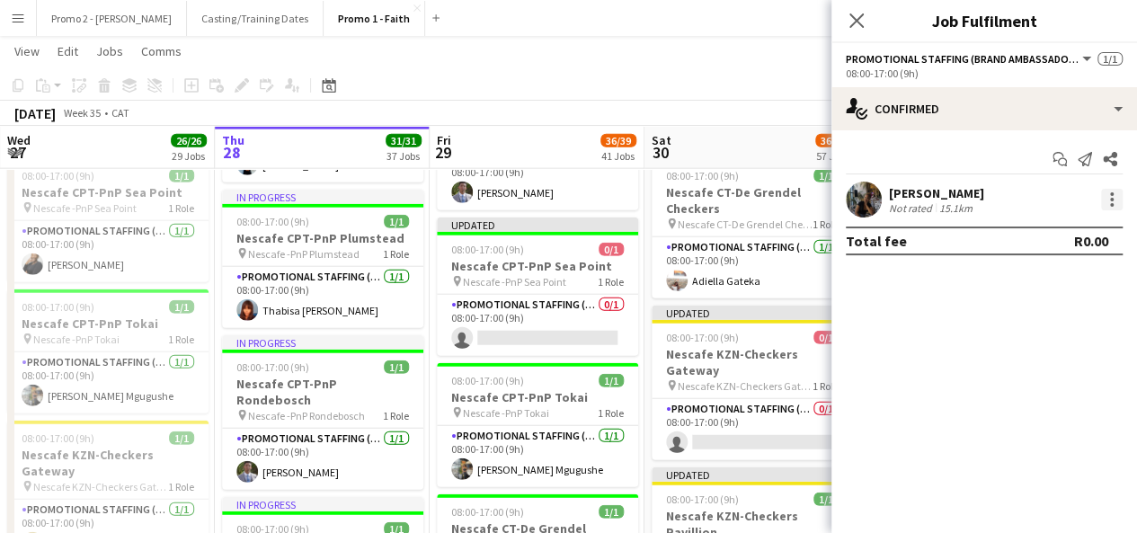
click at [1118, 196] on div at bounding box center [1112, 200] width 22 height 22
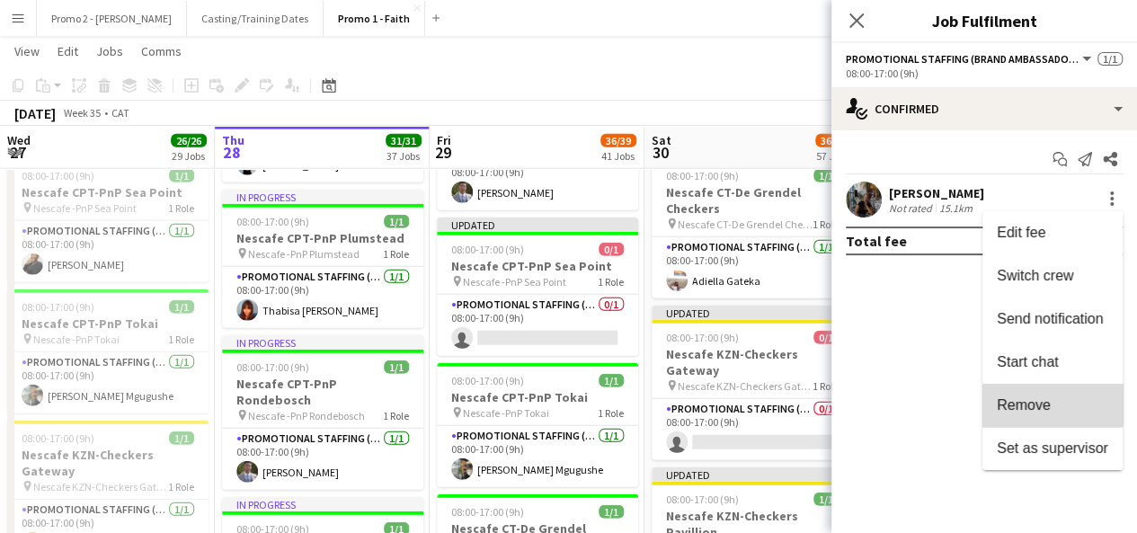
click at [1029, 397] on span "Remove" at bounding box center [1024, 404] width 54 height 15
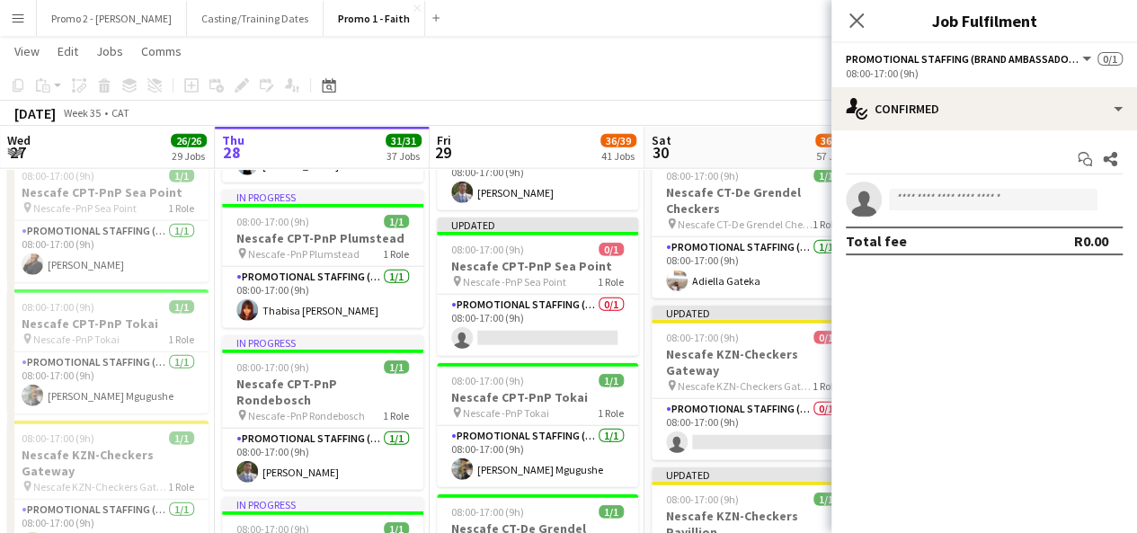
click at [743, 70] on app-toolbar "Copy Paste Paste Ctrl+V Paste with crew Ctrl+Shift+V Paste linked Job [GEOGRAPH…" at bounding box center [568, 85] width 1137 height 31
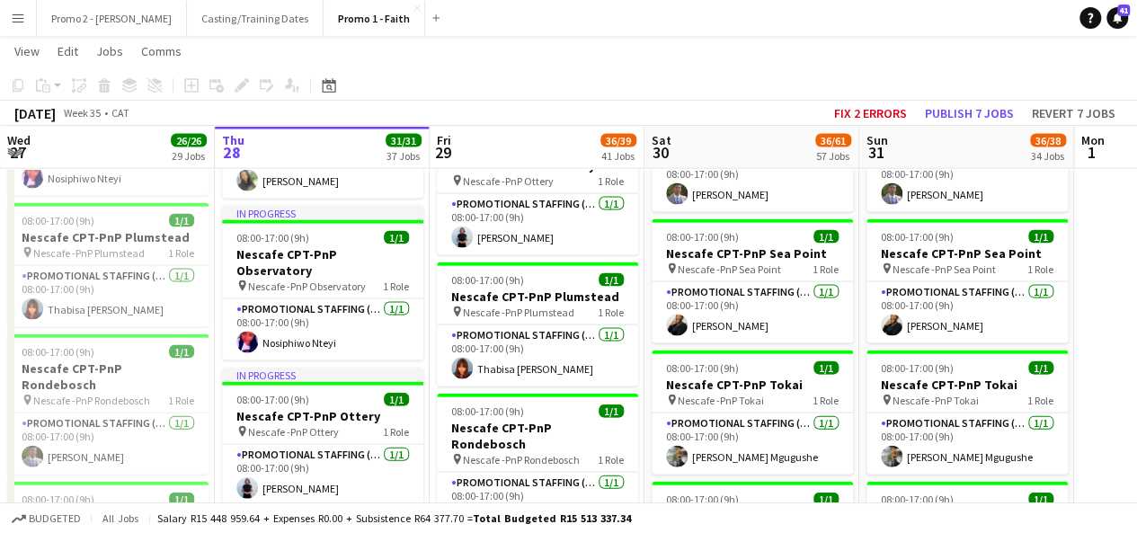
scroll to position [1798, 0]
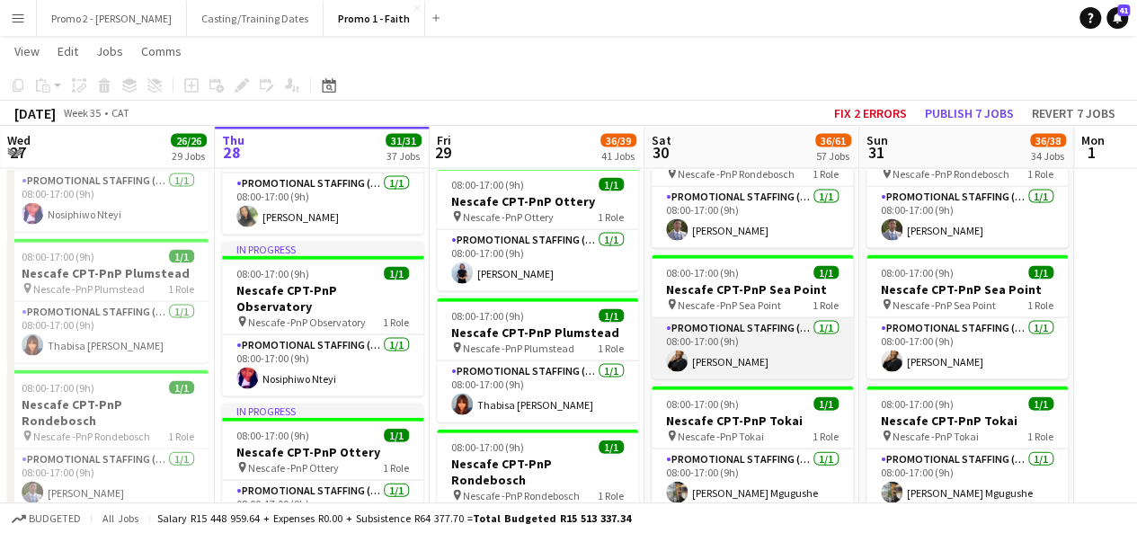
click at [743, 325] on app-card-role "Promotional Staffing (Brand Ambassadors) [DATE] 08:00-17:00 (9h) [PERSON_NAME]" at bounding box center [752, 348] width 201 height 61
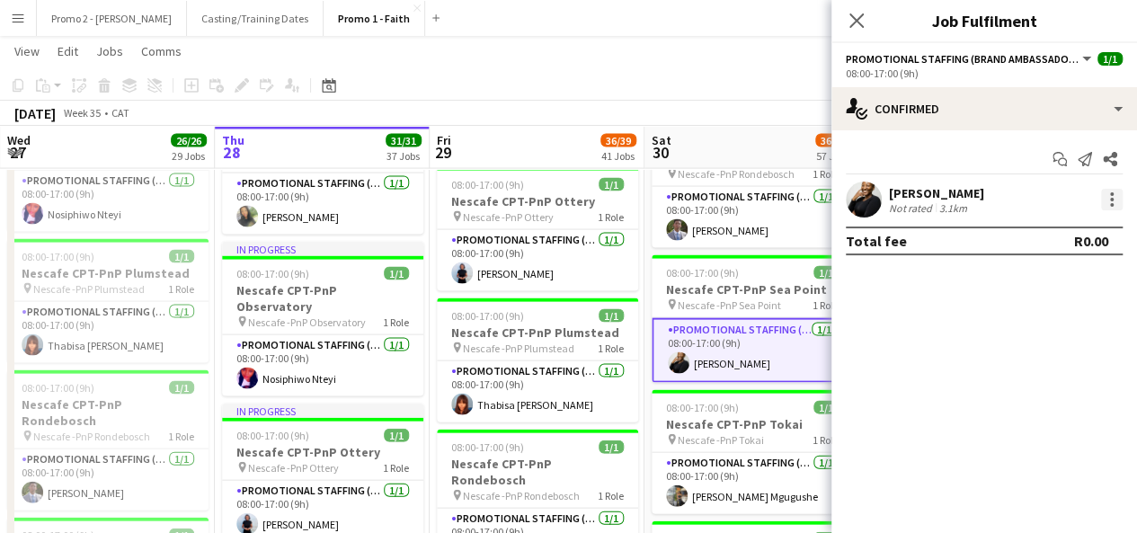
click at [1111, 199] on div at bounding box center [1112, 200] width 4 height 4
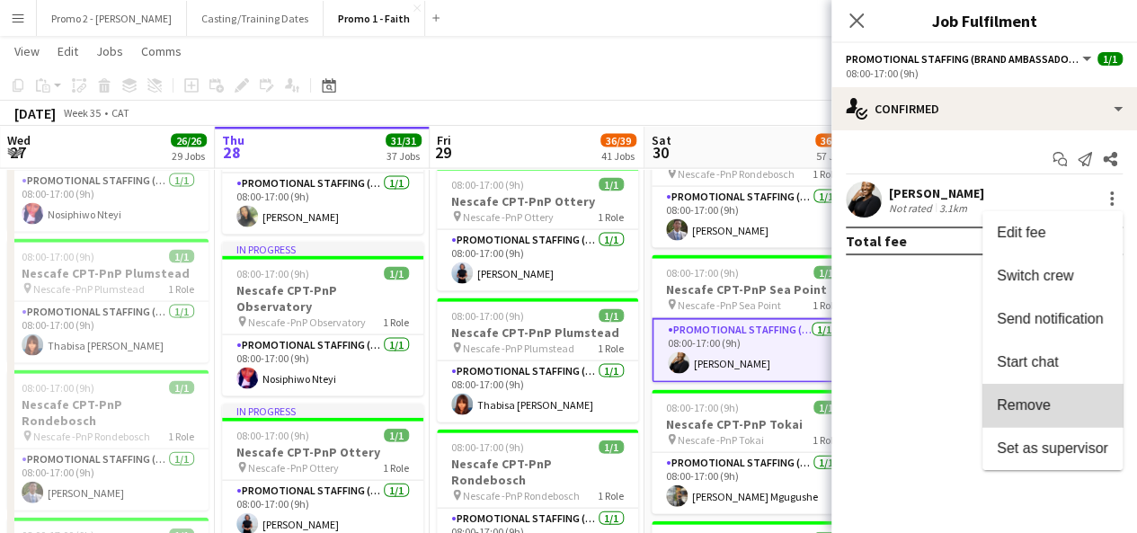
click at [1073, 402] on span "Remove" at bounding box center [1052, 405] width 111 height 16
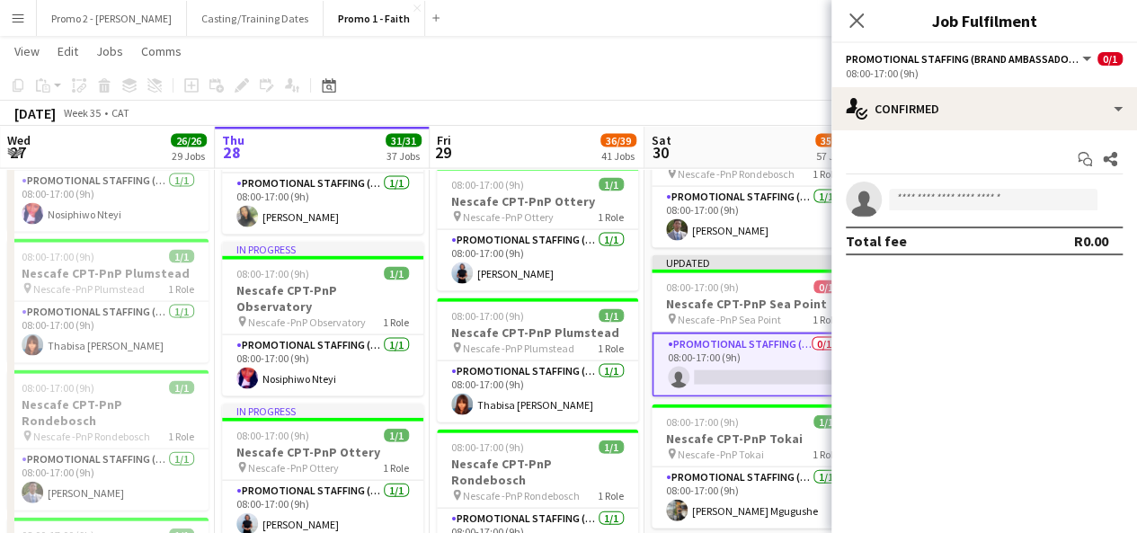
click at [761, 78] on app-toolbar "Copy Paste Paste Ctrl+V Paste with crew Ctrl+Shift+V Paste linked Job [GEOGRAPH…" at bounding box center [568, 85] width 1137 height 31
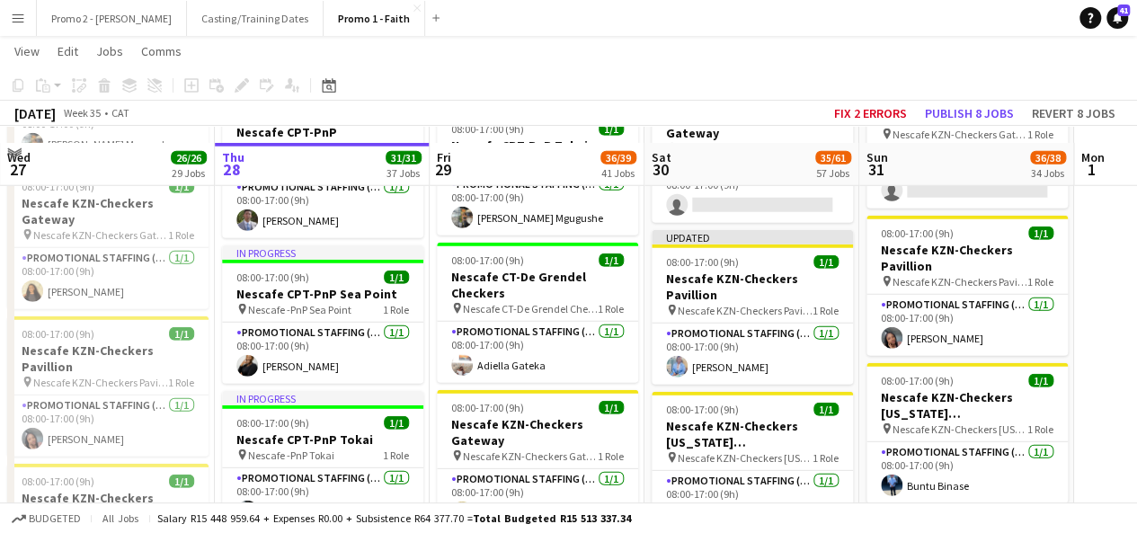
scroll to position [2445, 0]
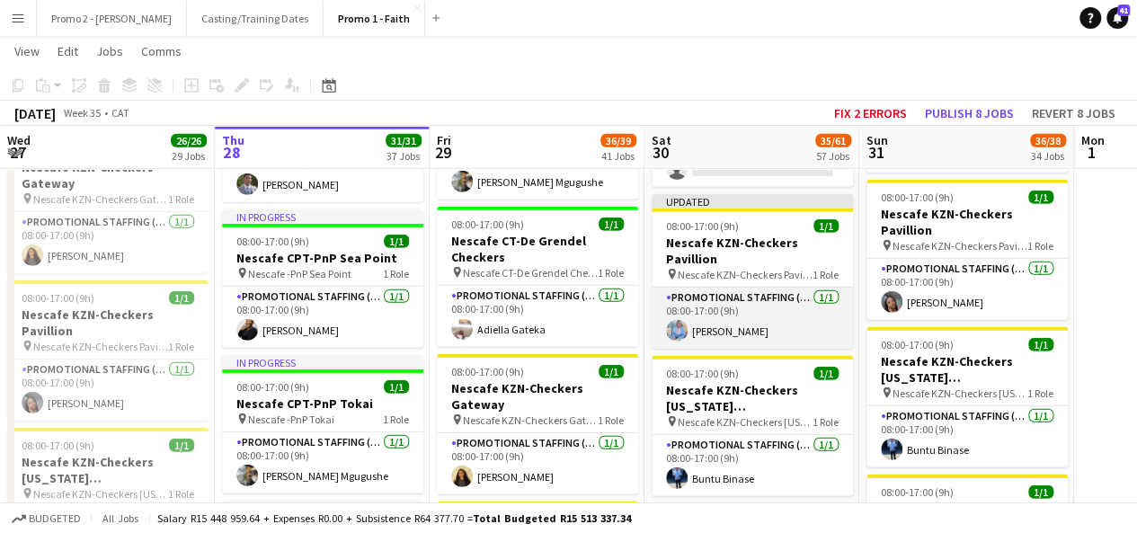
click at [706, 298] on app-card-role "Promotional Staffing (Brand Ambassadors) [DATE] 08:00-17:00 (9h) [PERSON_NAME]" at bounding box center [752, 318] width 201 height 61
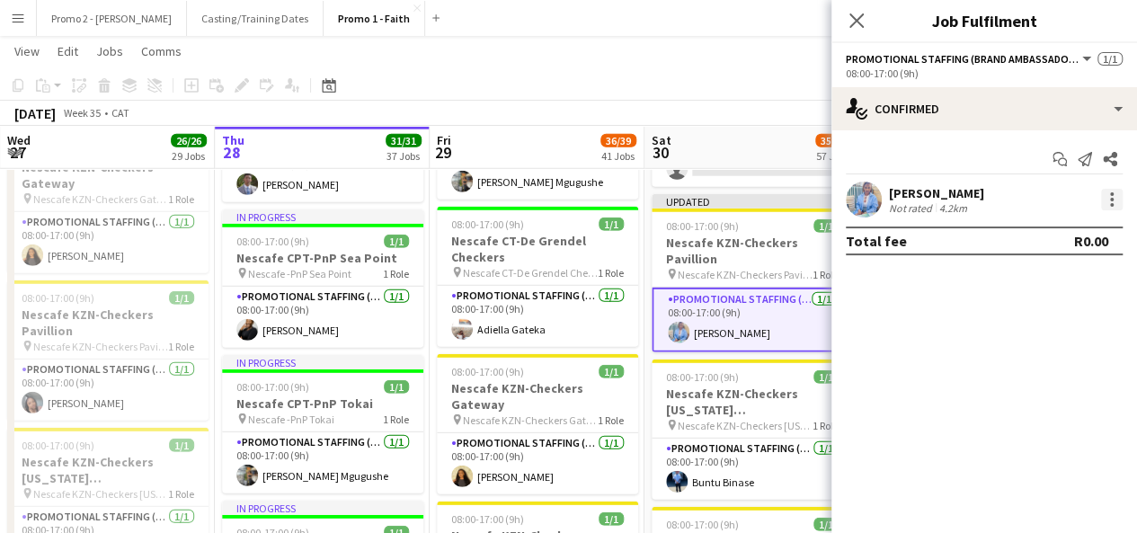
click at [1106, 204] on div at bounding box center [1112, 200] width 22 height 22
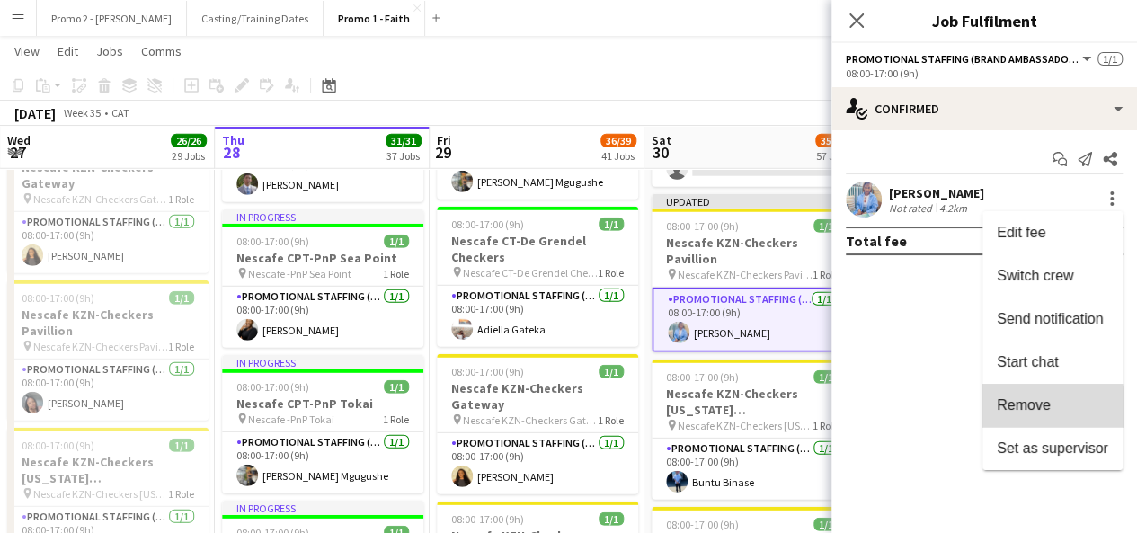
click at [1041, 408] on span "Remove" at bounding box center [1024, 404] width 54 height 15
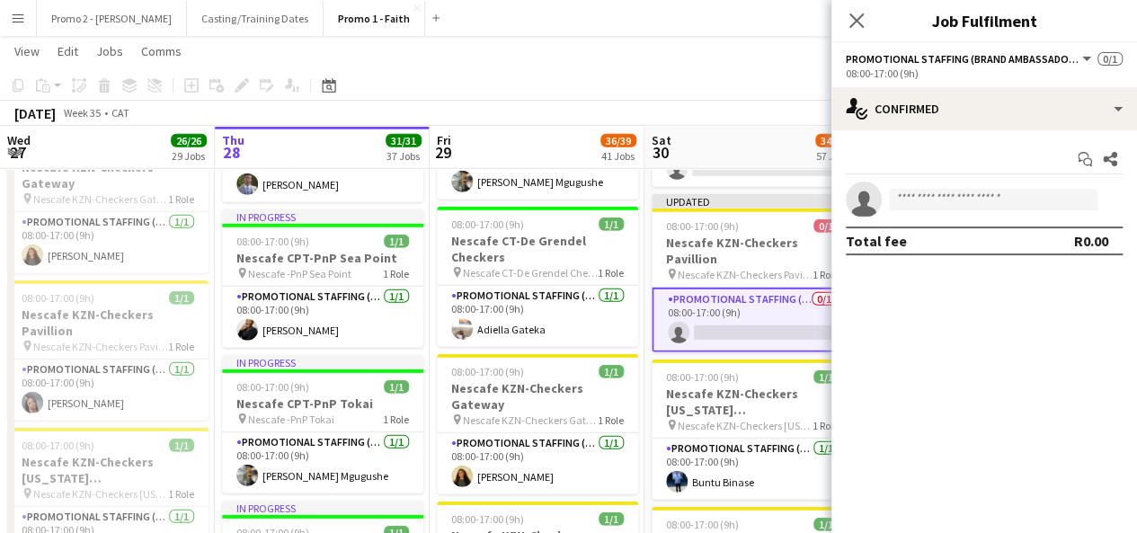
click at [789, 127] on app-board-header-date "Sat 30 34/61 57 Jobs" at bounding box center [752, 147] width 215 height 43
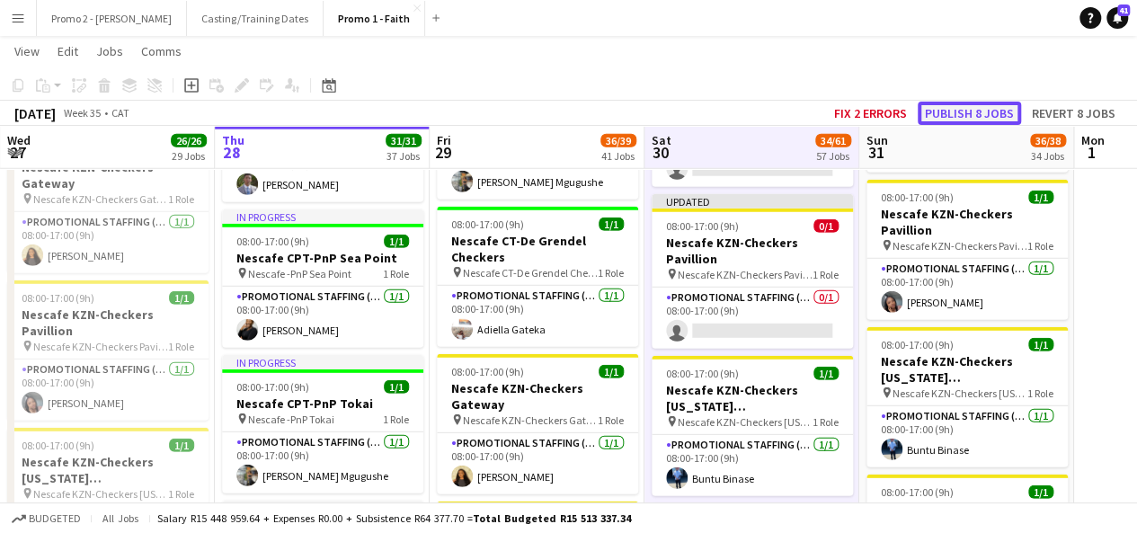
click at [960, 112] on button "Publish 8 jobs" at bounding box center [969, 113] width 103 height 23
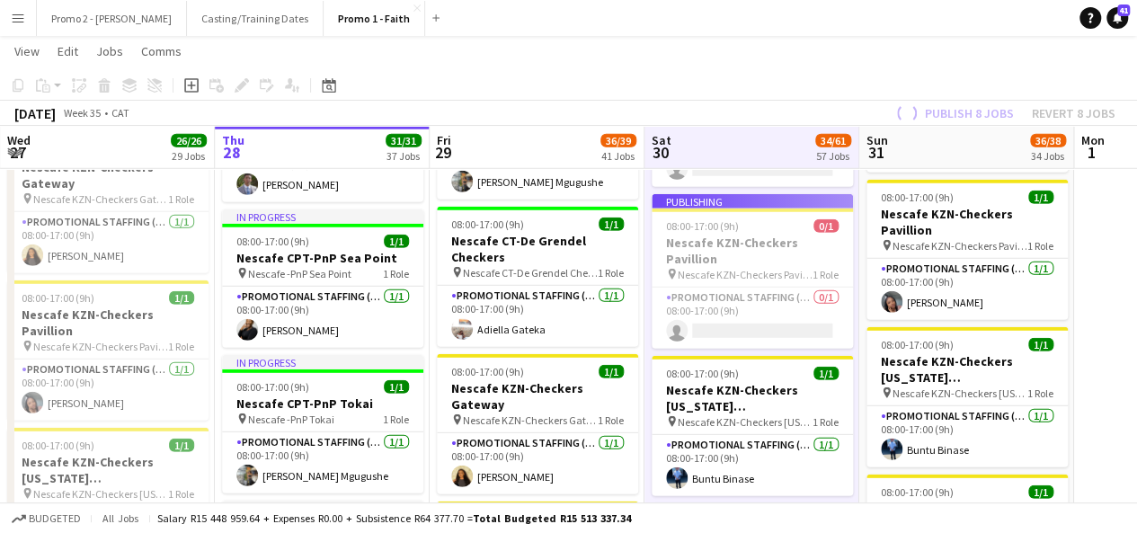
click at [780, 296] on app-job-card "Publishing 08:00-17:00 (9h) 0/1 Nescafe KZN-Checkers Pavillion pin Nescafe KZN-…" at bounding box center [752, 271] width 201 height 155
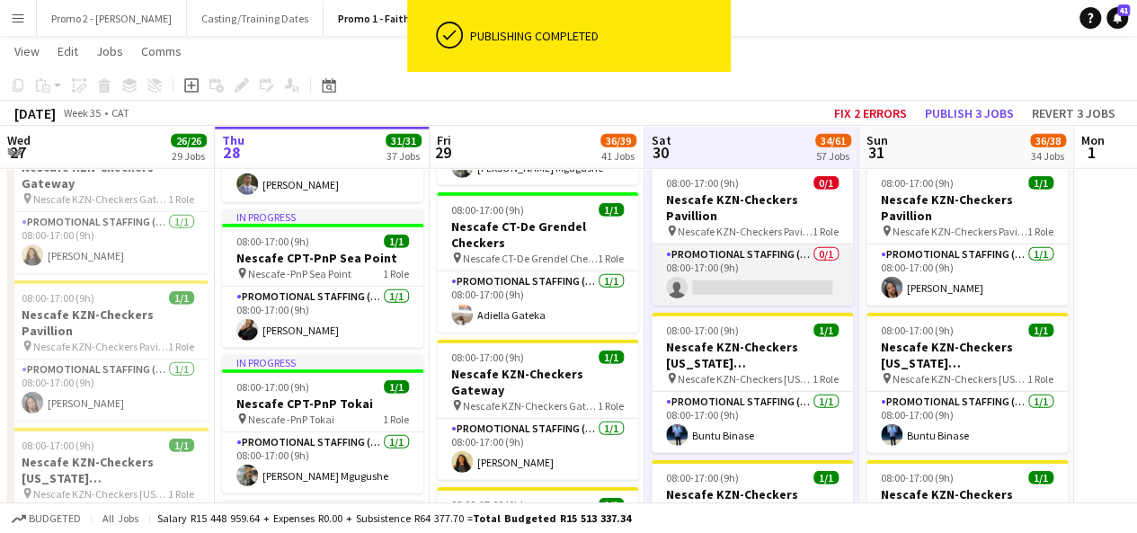
click at [763, 260] on app-card-role "Promotional Staffing (Brand Ambassadors) 0/1 08:00-17:00 (9h) single-neutral-ac…" at bounding box center [752, 275] width 201 height 61
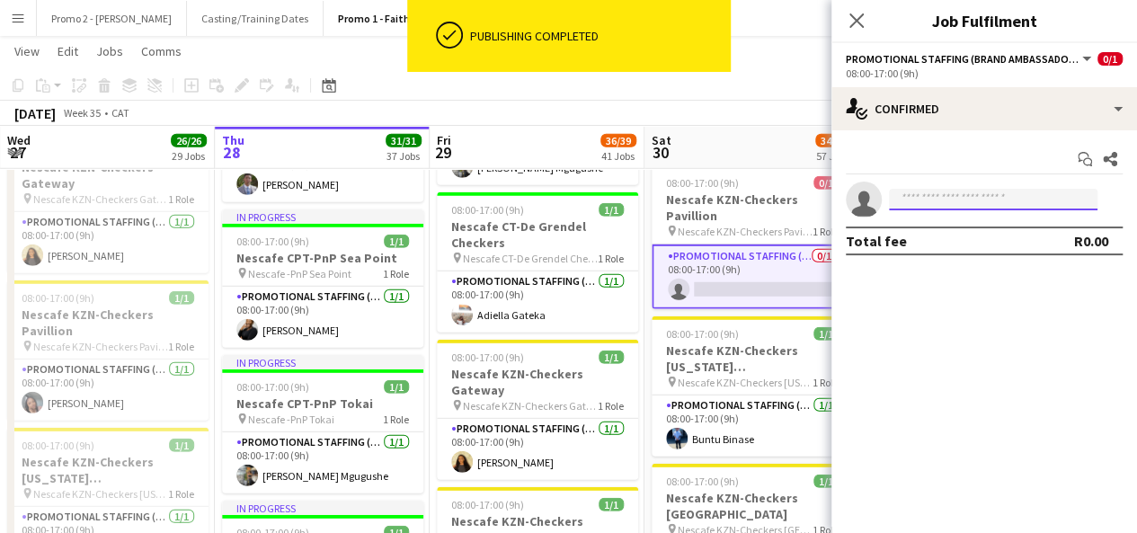
click at [976, 200] on input at bounding box center [993, 200] width 209 height 22
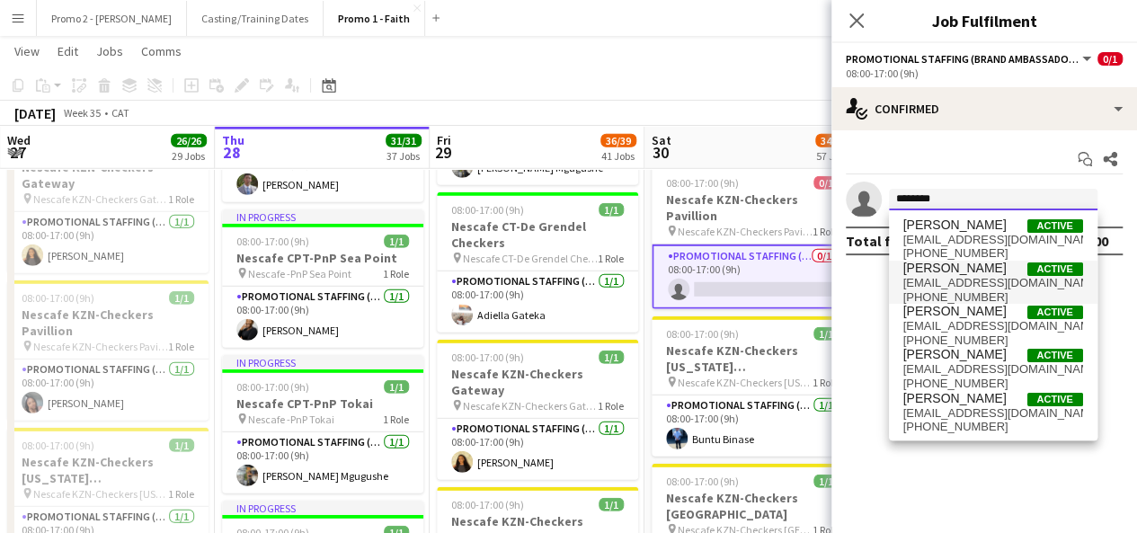
type input "********"
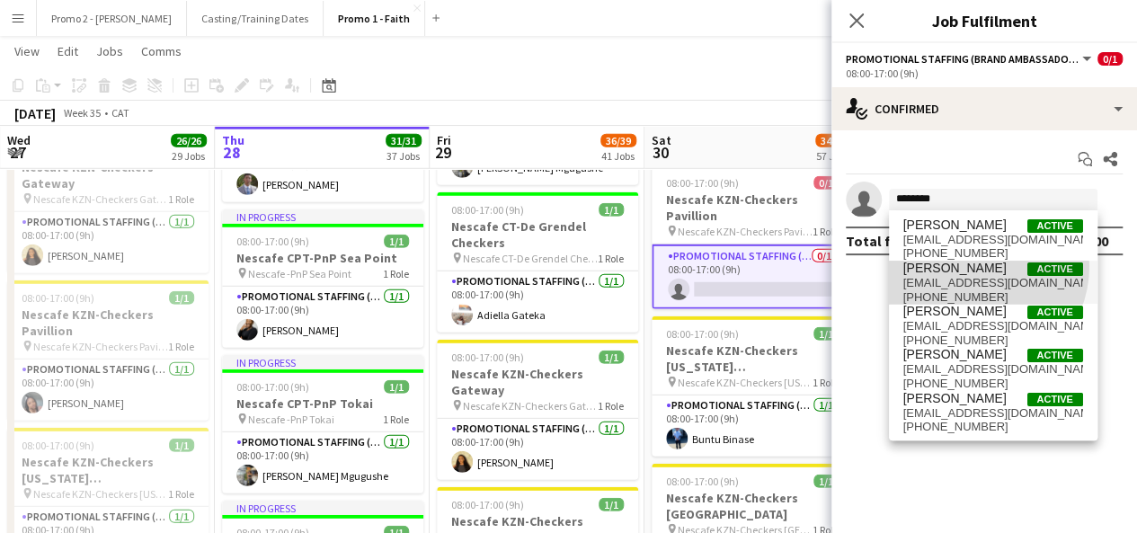
click at [971, 266] on span "[PERSON_NAME]" at bounding box center [955, 268] width 103 height 15
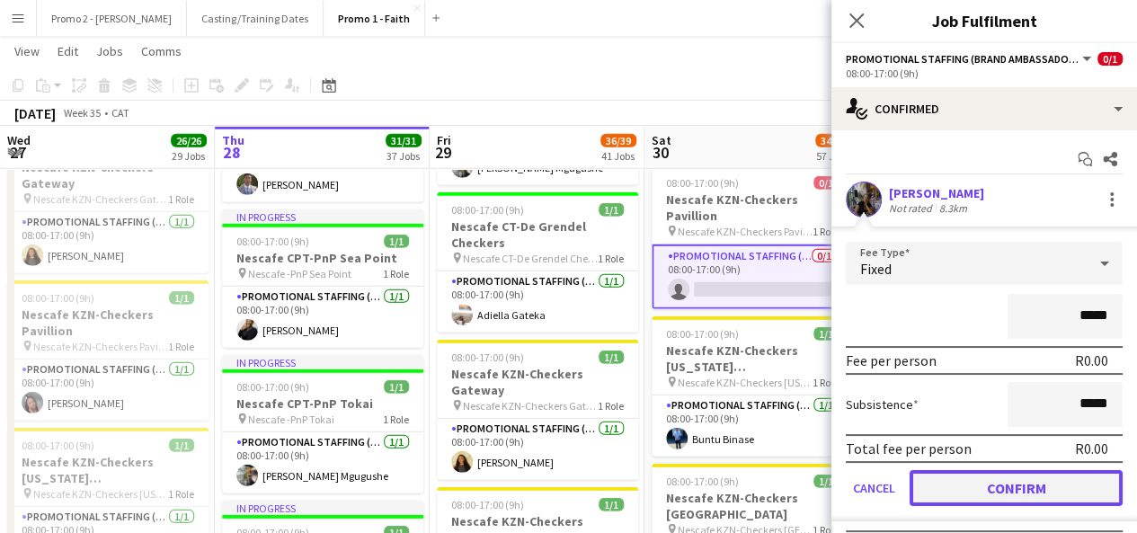
click at [1027, 486] on button "Confirm" at bounding box center [1016, 488] width 213 height 36
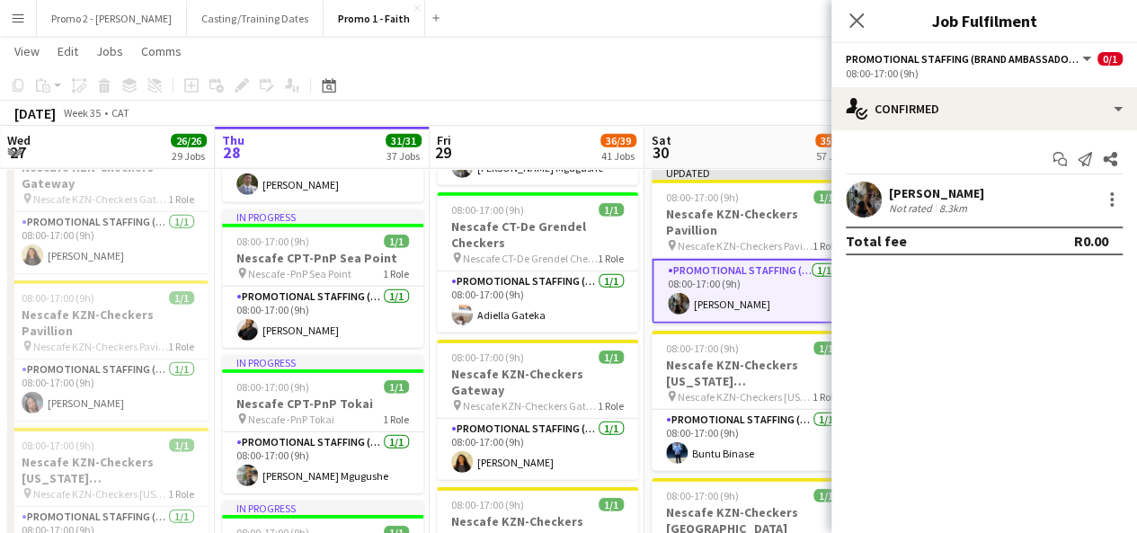
click at [859, 193] on app-user-avatar at bounding box center [864, 200] width 36 height 36
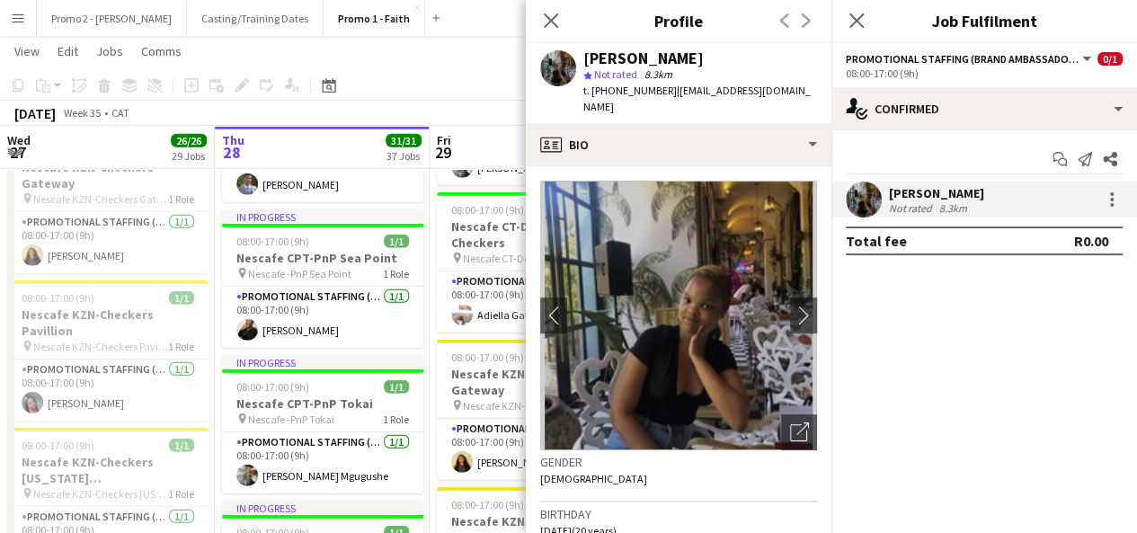
click at [485, 38] on app-page-menu "View Day view expanded Day view collapsed Month view Date picker Jump to [DATE]…" at bounding box center [568, 53] width 1137 height 34
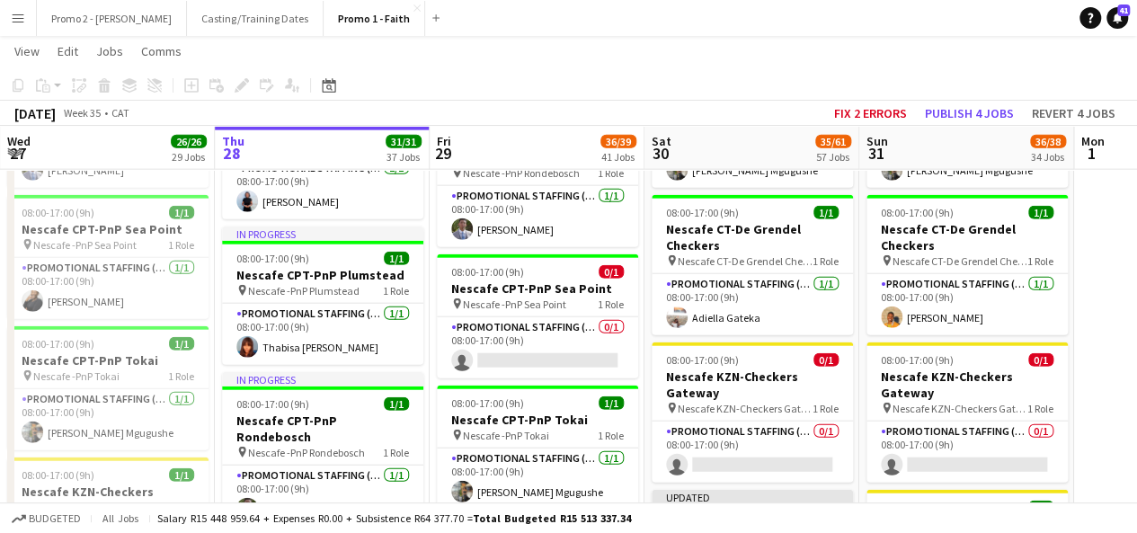
scroll to position [2122, 0]
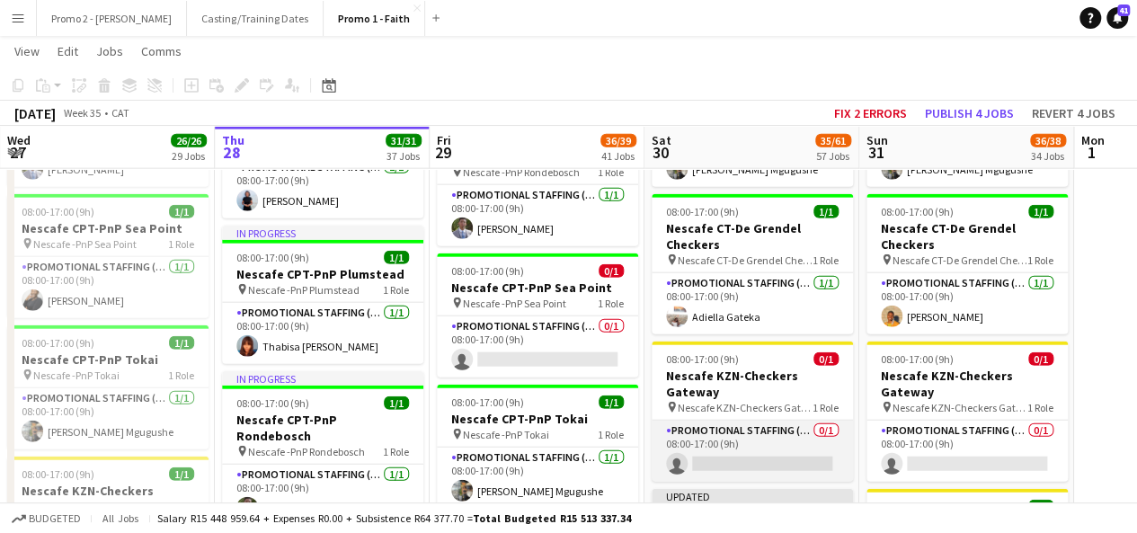
click at [784, 427] on app-card-role "Promotional Staffing (Brand Ambassadors) 0/1 08:00-17:00 (9h) single-neutral-ac…" at bounding box center [752, 451] width 201 height 61
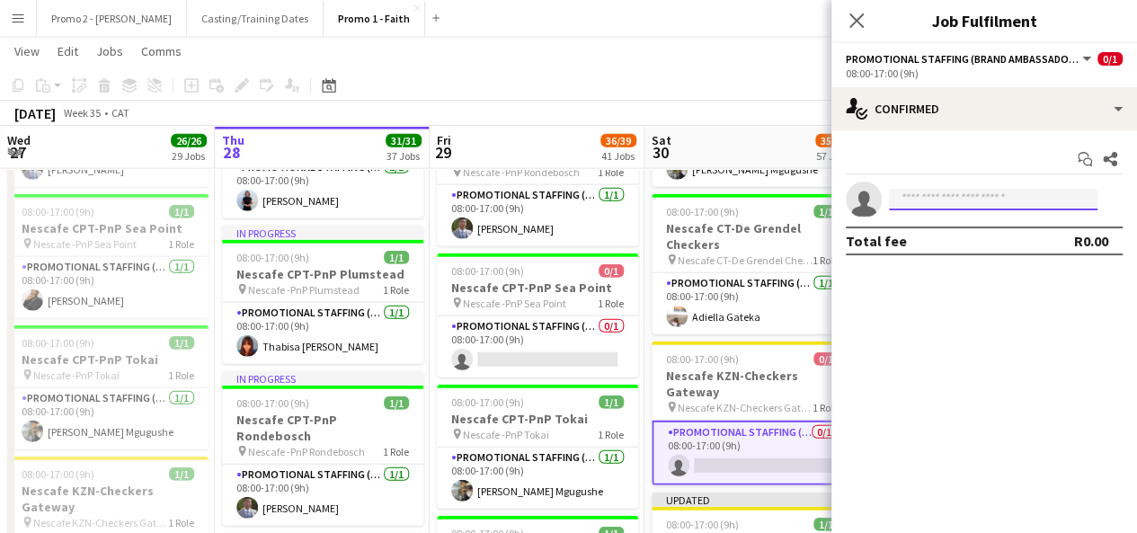
click at [991, 202] on input at bounding box center [993, 200] width 209 height 22
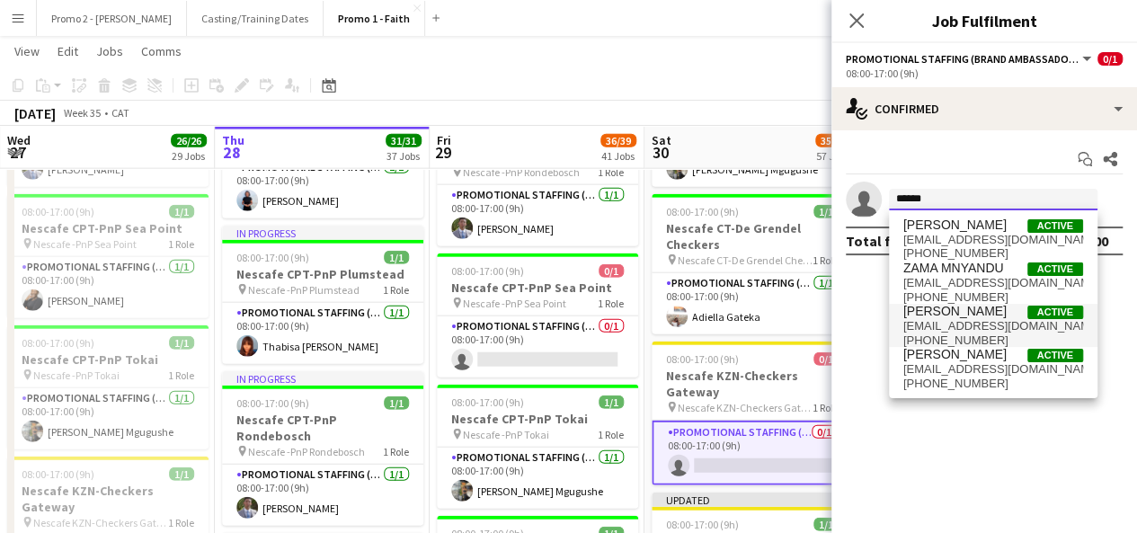
type input "******"
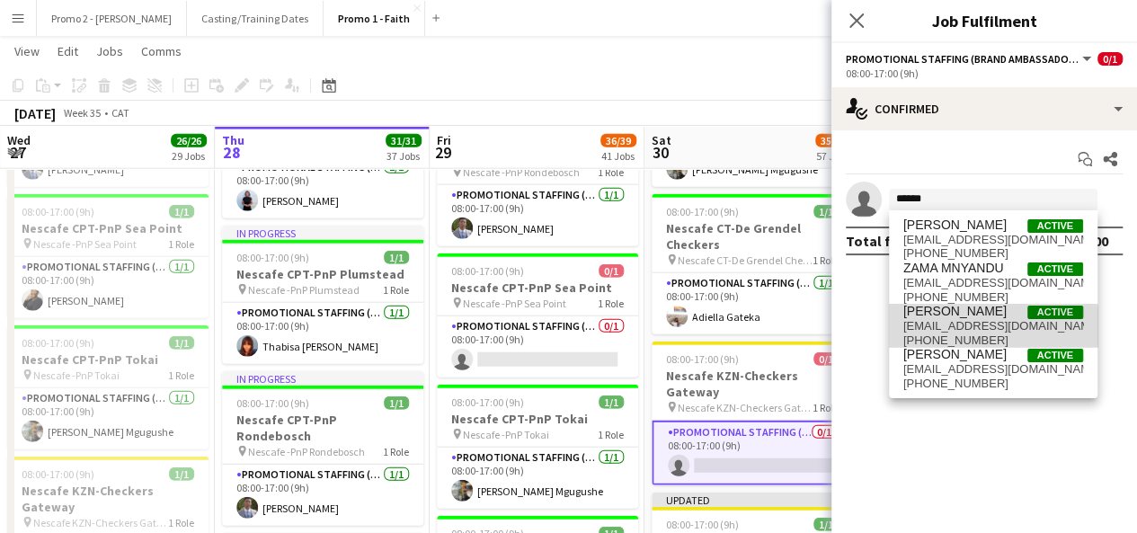
click at [962, 335] on span "[PHONE_NUMBER]" at bounding box center [994, 341] width 180 height 14
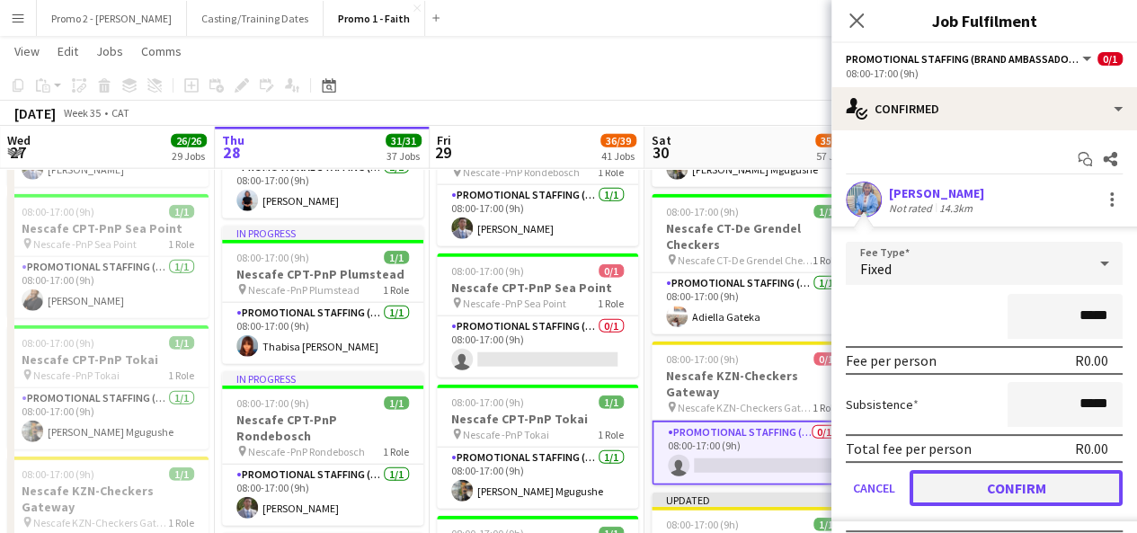
click at [1049, 499] on button "Confirm" at bounding box center [1016, 488] width 213 height 36
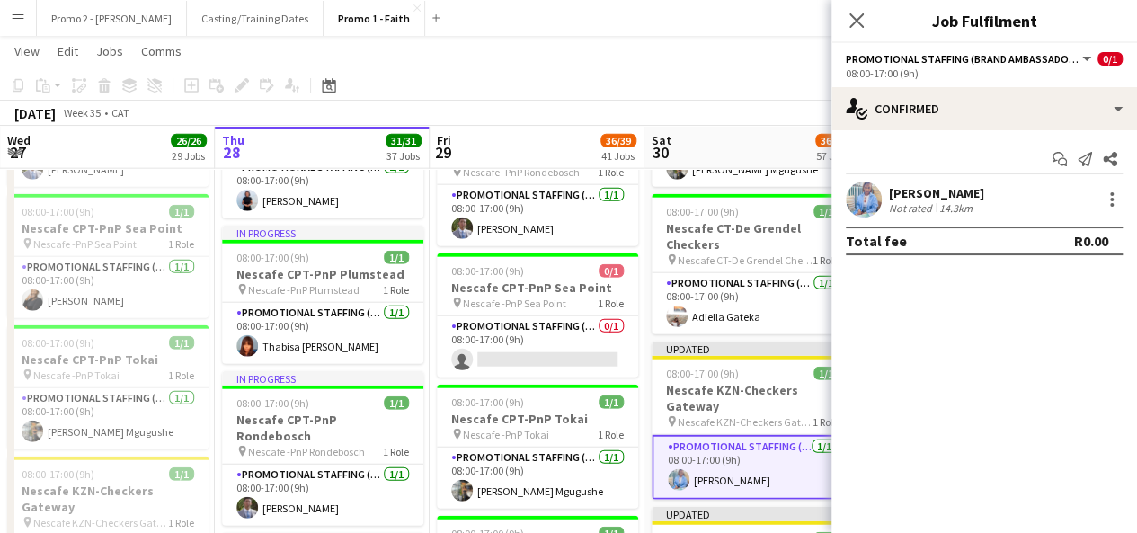
click at [809, 108] on div "[DATE] Week 35 • CAT Fix 2 errors Publish 1 job Revert 1 job" at bounding box center [568, 113] width 1137 height 25
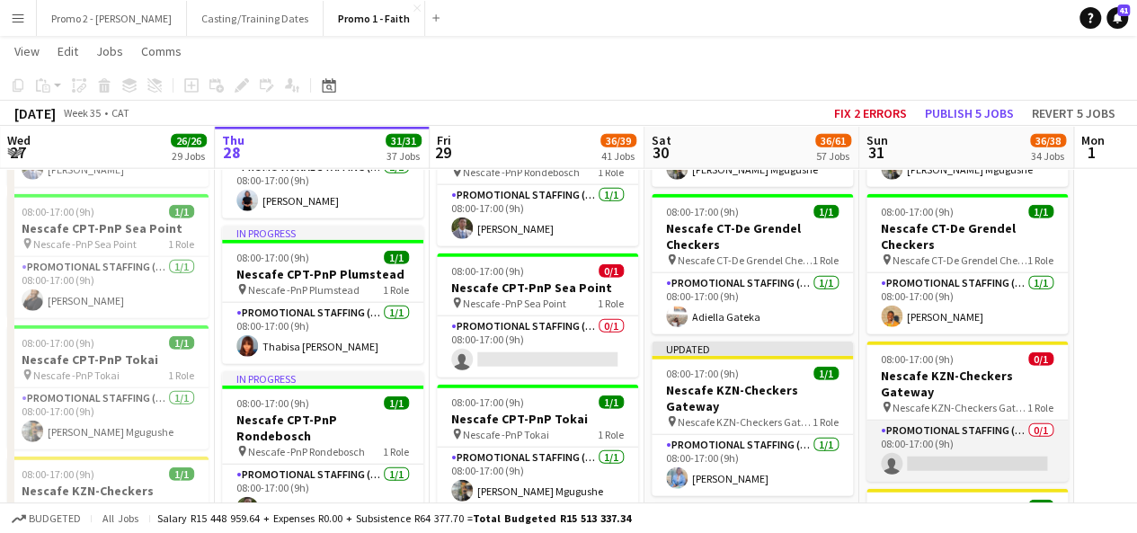
click at [962, 434] on app-card-role "Promotional Staffing (Brand Ambassadors) 0/1 08:00-17:00 (9h) single-neutral-ac…" at bounding box center [967, 451] width 201 height 61
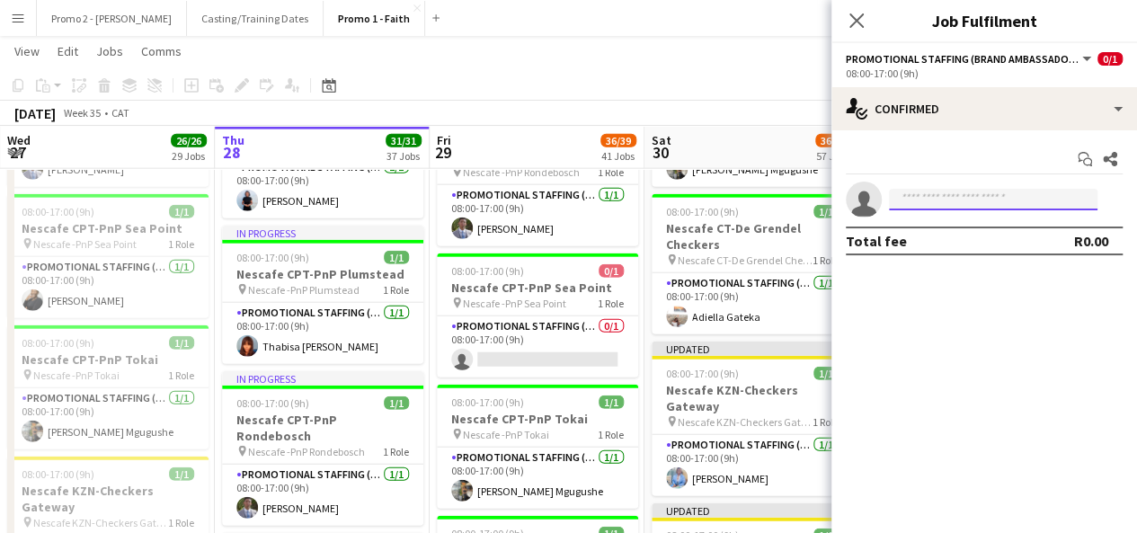
click at [999, 200] on input at bounding box center [993, 200] width 209 height 22
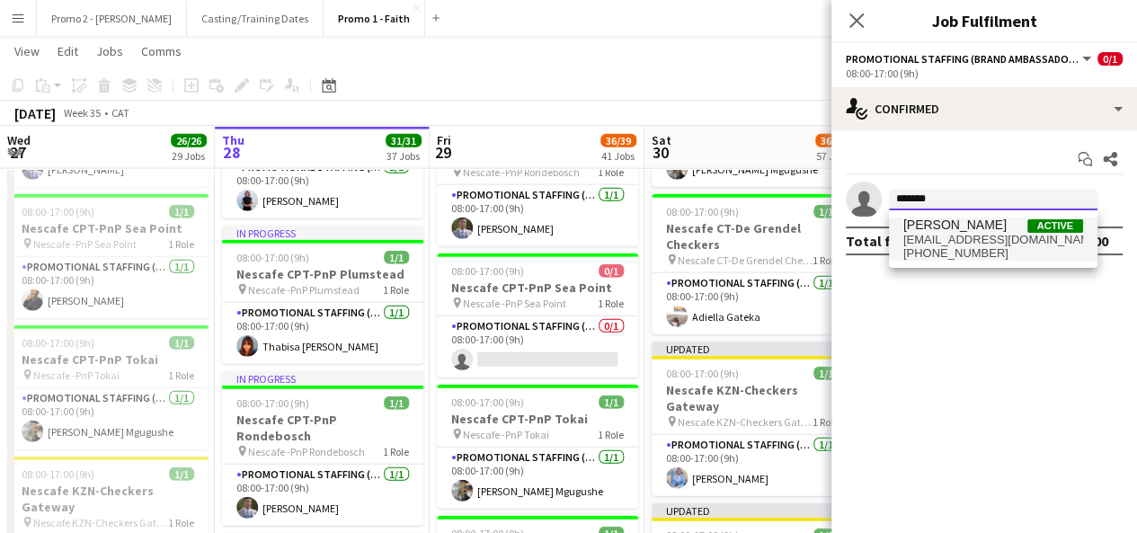
type input "*******"
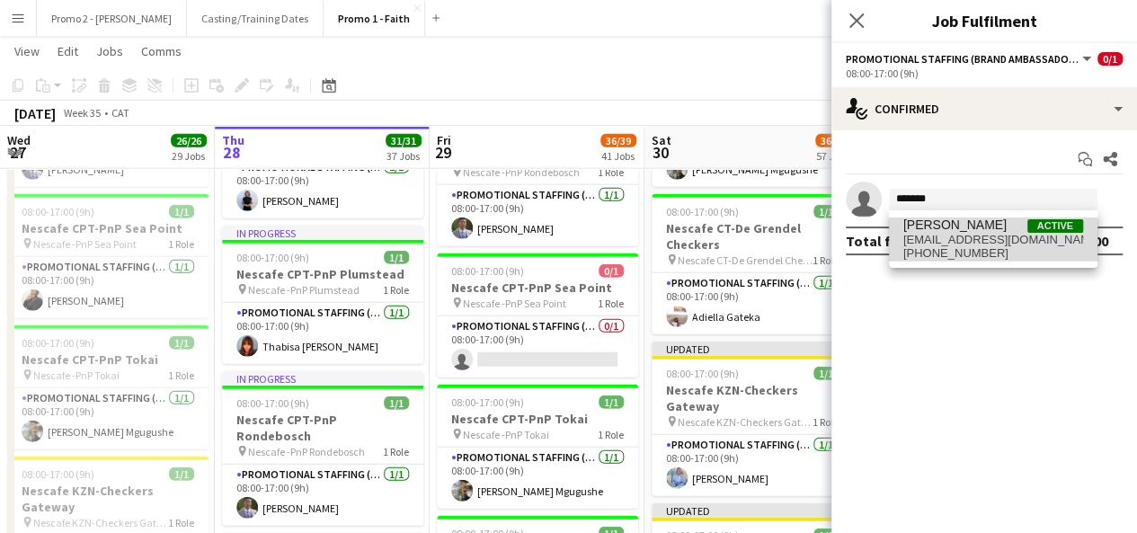
click at [964, 249] on span "[PHONE_NUMBER]" at bounding box center [994, 253] width 180 height 14
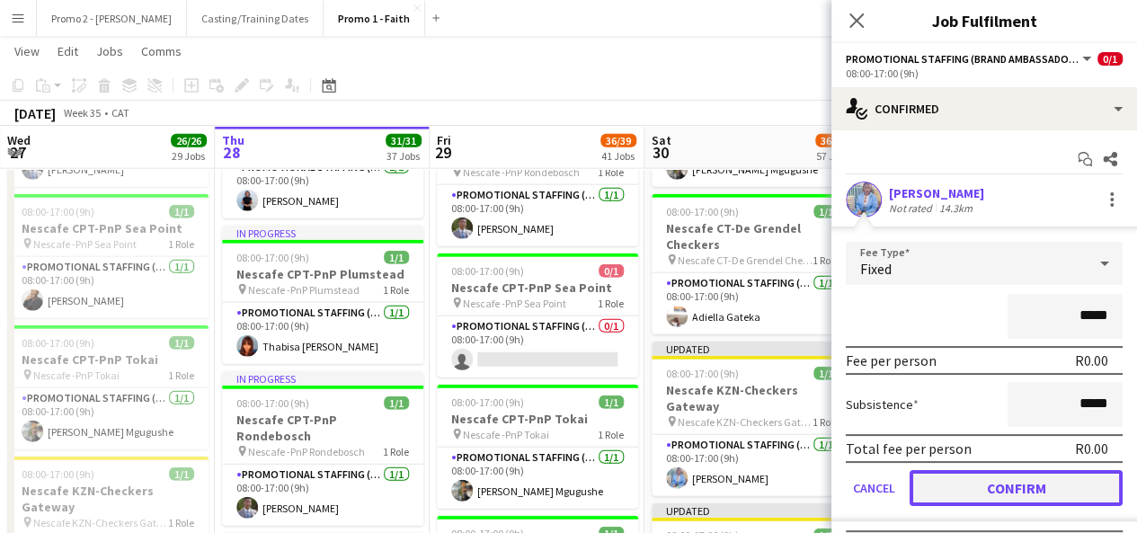
click at [1038, 479] on button "Confirm" at bounding box center [1016, 488] width 213 height 36
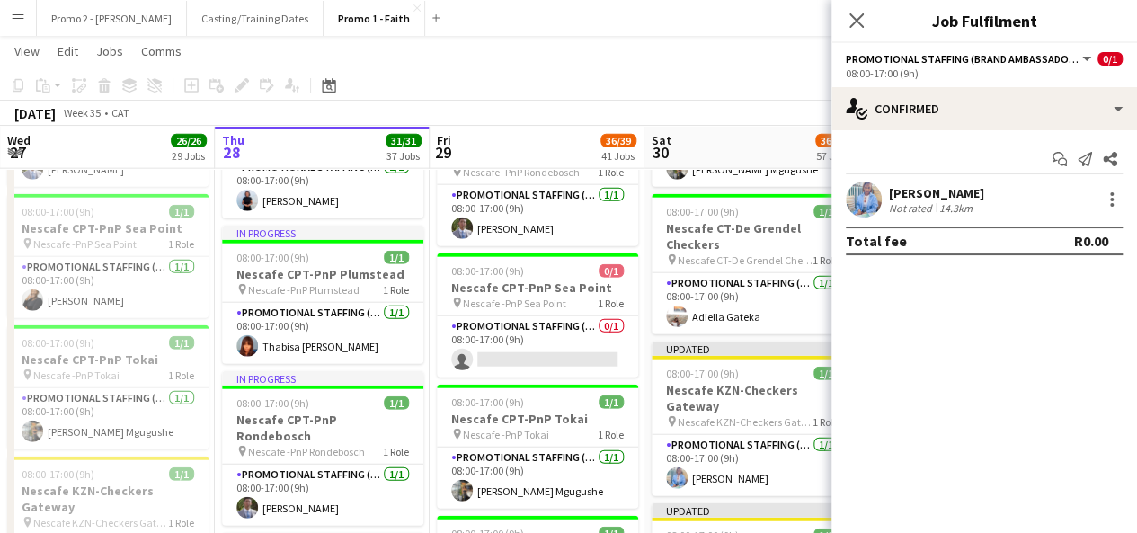
click at [775, 106] on div "[DATE] Week 35 • CAT Fix 2 errors Publish 1 job Revert 1 job" at bounding box center [568, 113] width 1137 height 25
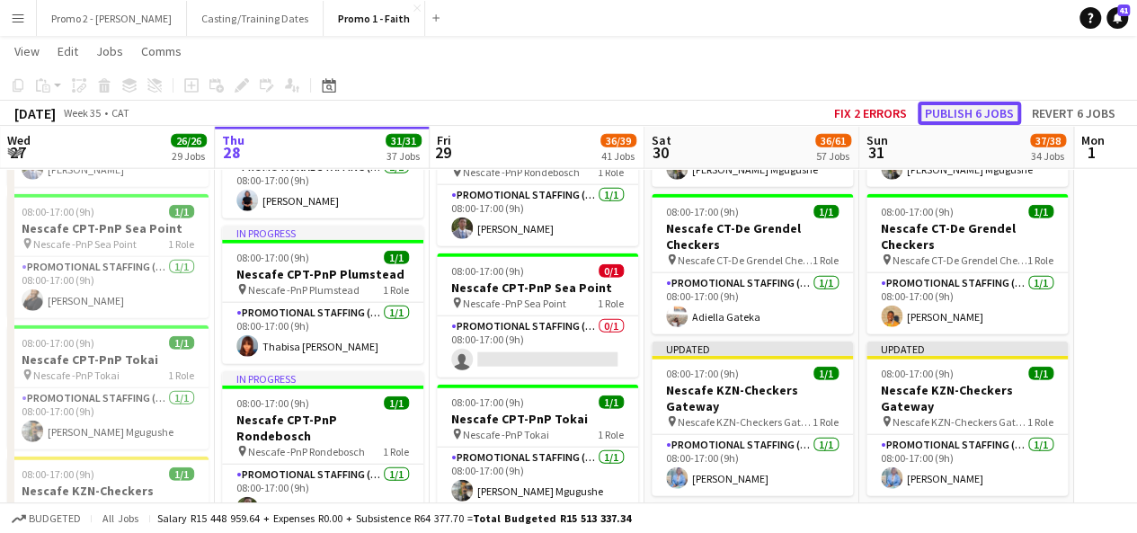
click at [967, 121] on button "Publish 6 jobs" at bounding box center [969, 113] width 103 height 23
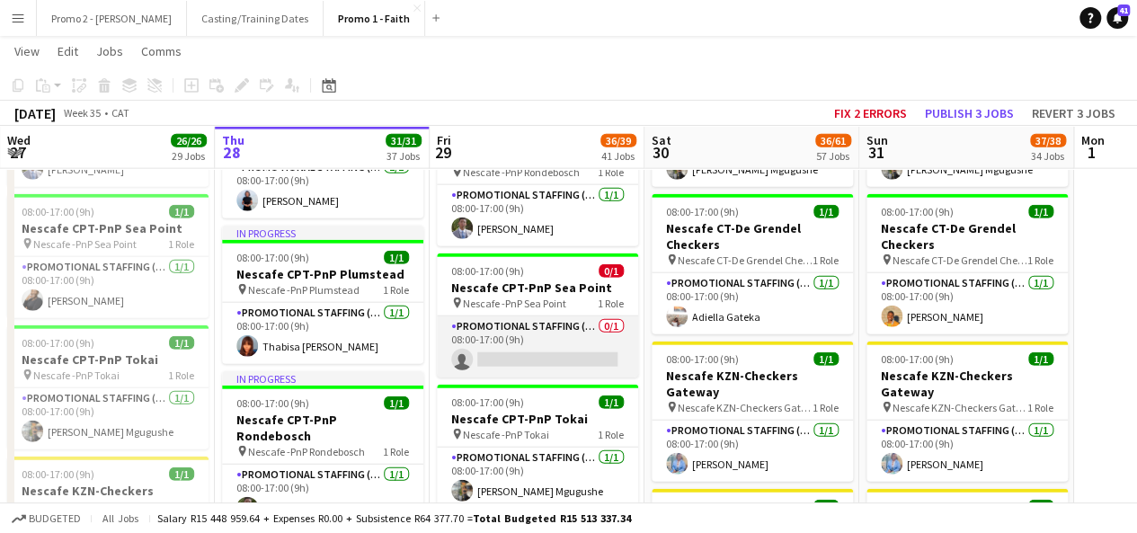
click at [593, 316] on app-card-role "Promotional Staffing (Brand Ambassadors) 0/1 08:00-17:00 (9h) single-neutral-ac…" at bounding box center [537, 346] width 201 height 61
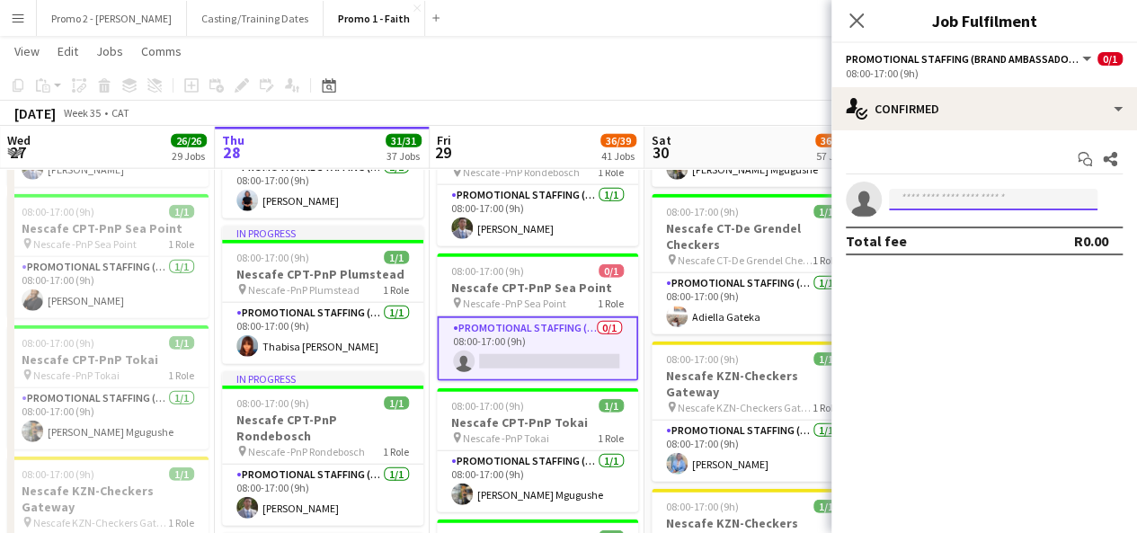
click at [946, 193] on input at bounding box center [993, 200] width 209 height 22
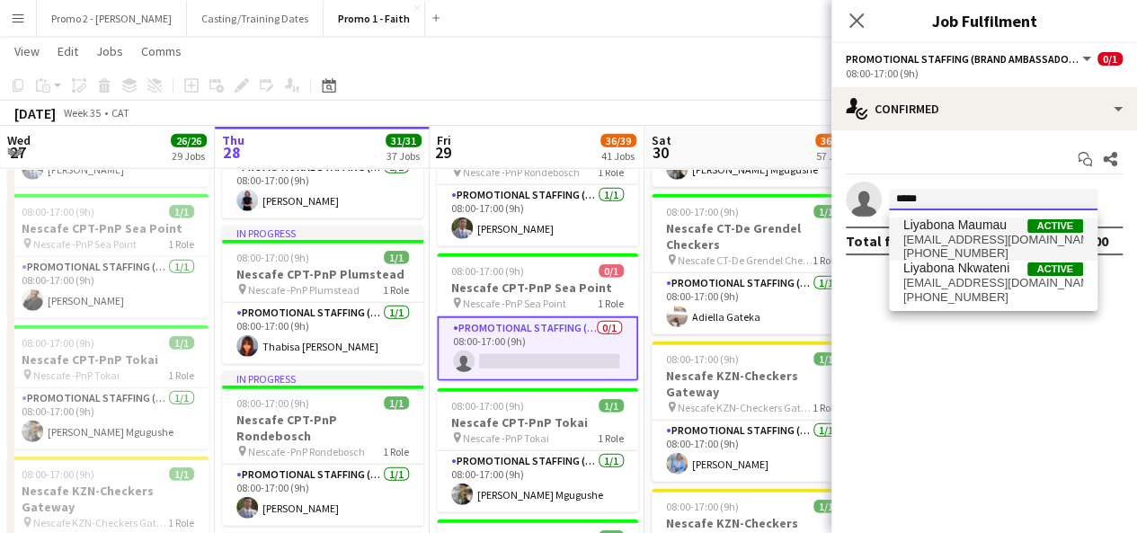
type input "*****"
click at [975, 244] on span "[EMAIL_ADDRESS][DOMAIN_NAME]" at bounding box center [994, 240] width 180 height 14
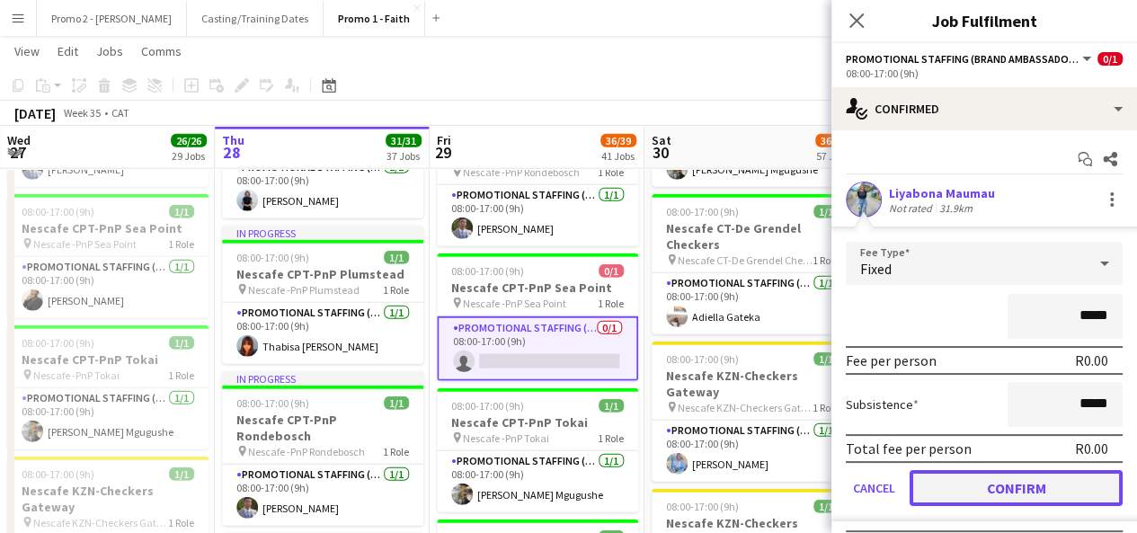
click at [1034, 490] on button "Confirm" at bounding box center [1016, 488] width 213 height 36
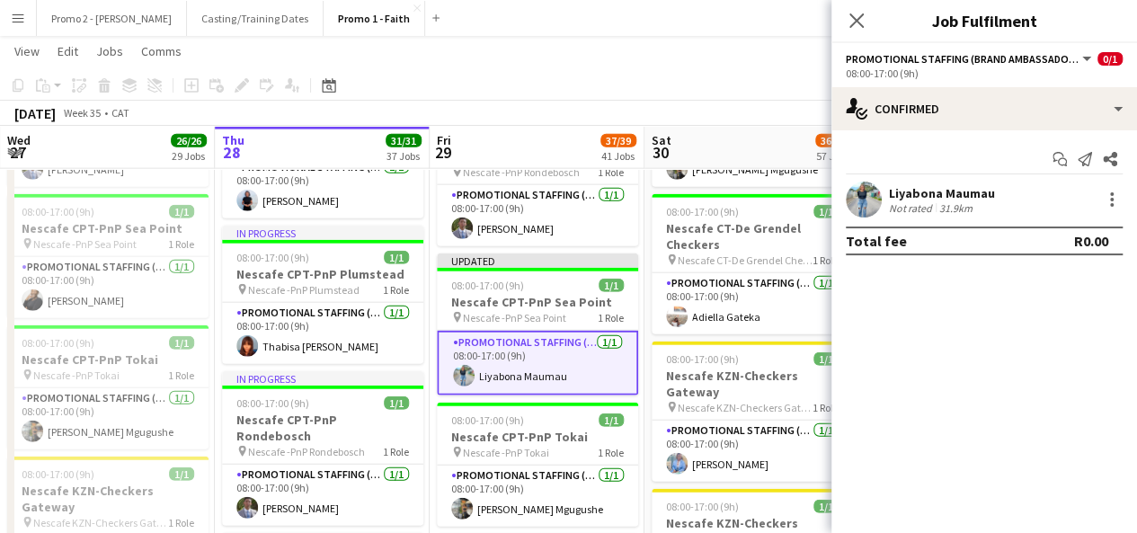
click at [761, 98] on app-toolbar "Copy Paste Paste Ctrl+V Paste with crew Ctrl+Shift+V Paste linked Job [GEOGRAPH…" at bounding box center [568, 85] width 1137 height 31
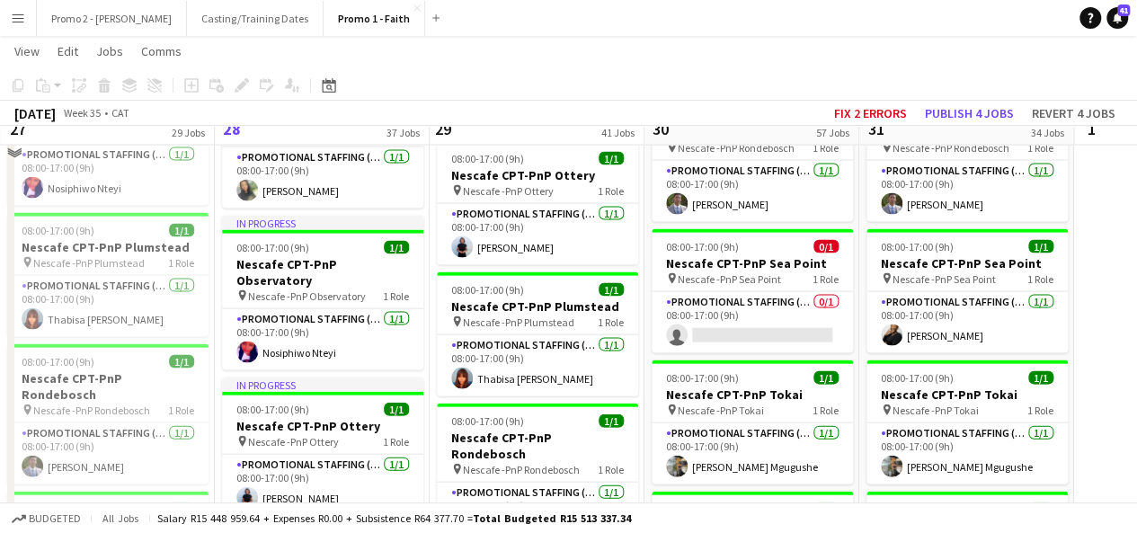
scroll to position [1798, 0]
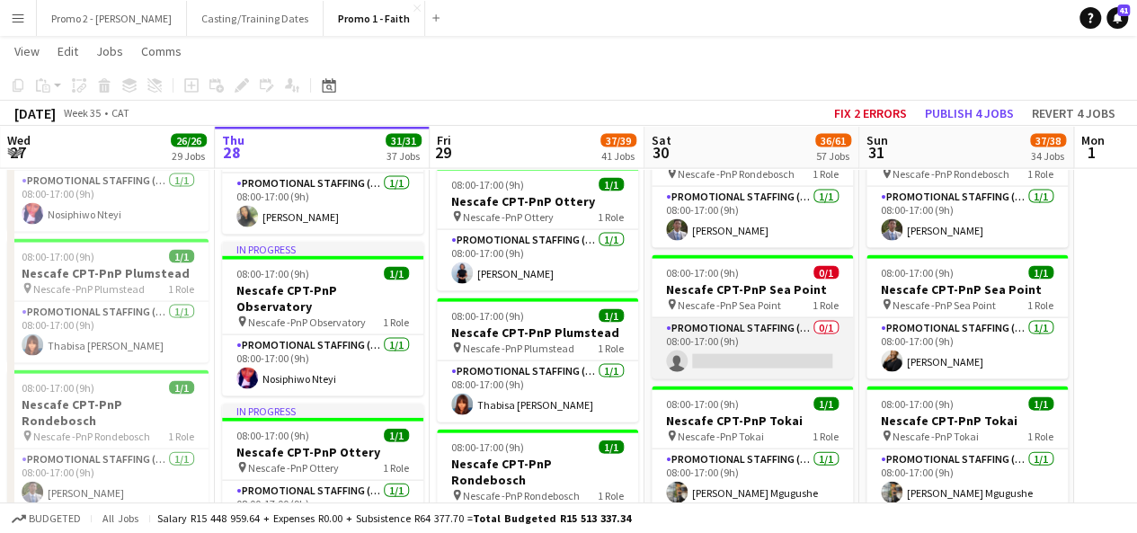
click at [744, 322] on app-card-role "Promotional Staffing (Brand Ambassadors) 0/1 08:00-17:00 (9h) single-neutral-ac…" at bounding box center [752, 348] width 201 height 61
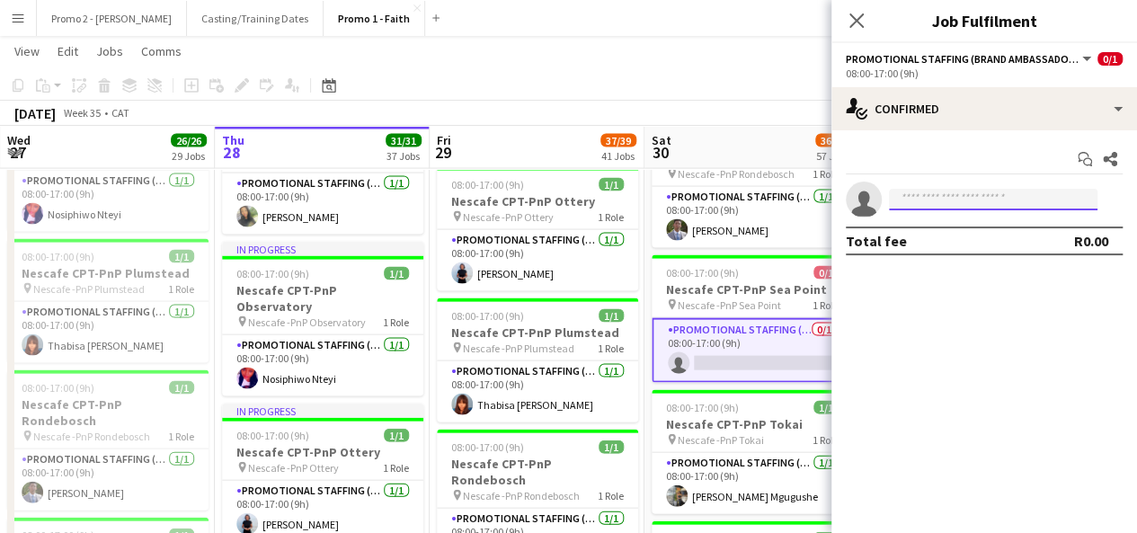
click at [940, 202] on input at bounding box center [993, 200] width 209 height 22
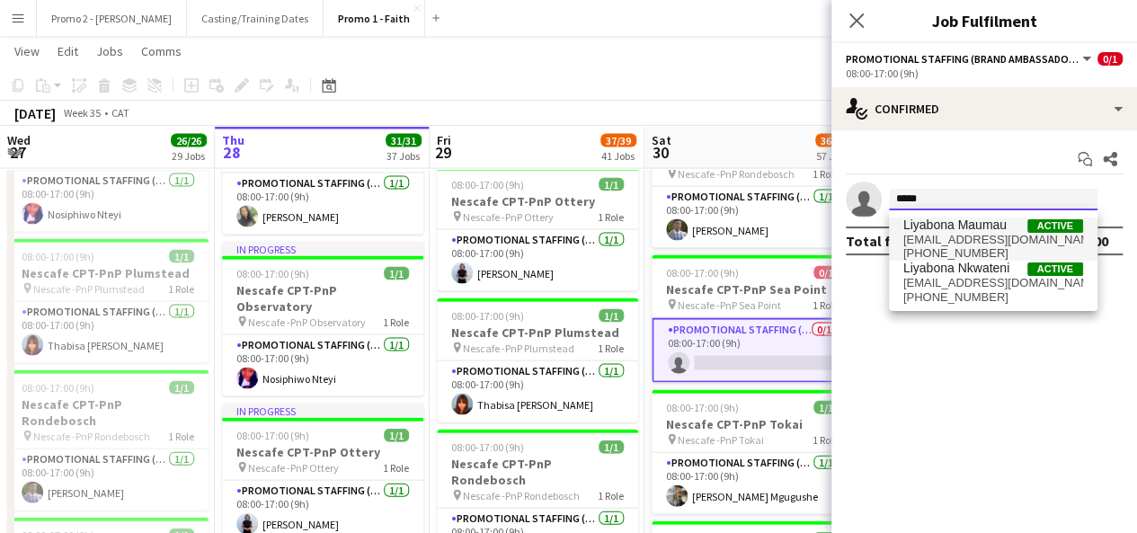
type input "*****"
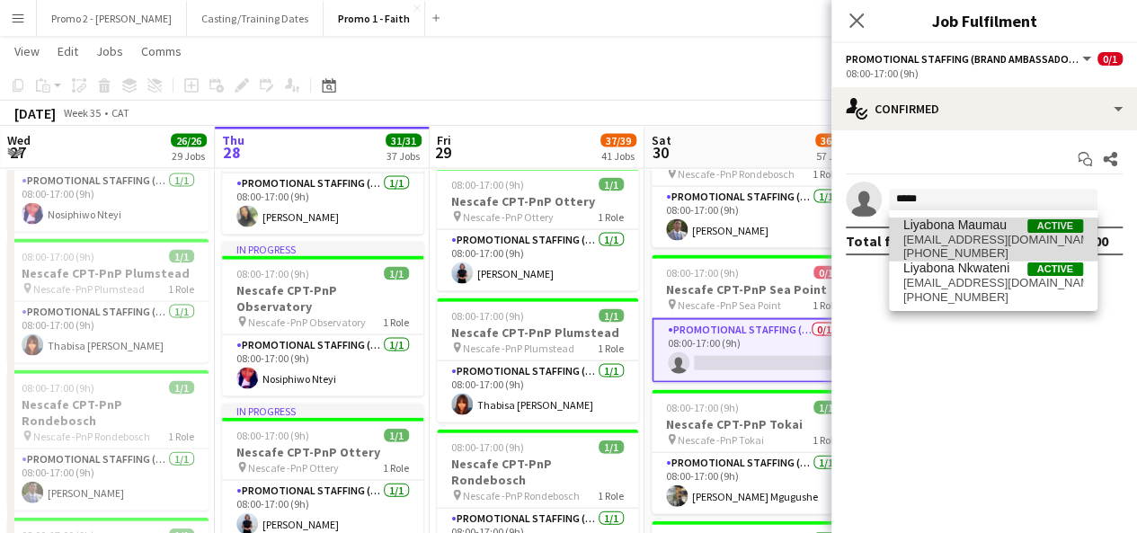
click at [964, 238] on span "[EMAIL_ADDRESS][DOMAIN_NAME]" at bounding box center [994, 240] width 180 height 14
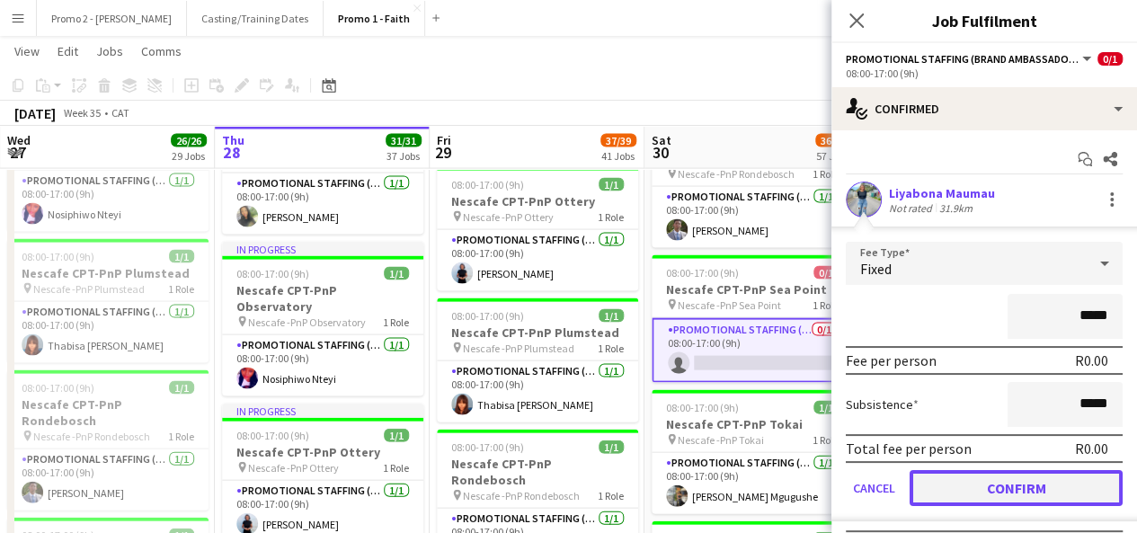
click at [1052, 488] on button "Confirm" at bounding box center [1016, 488] width 213 height 36
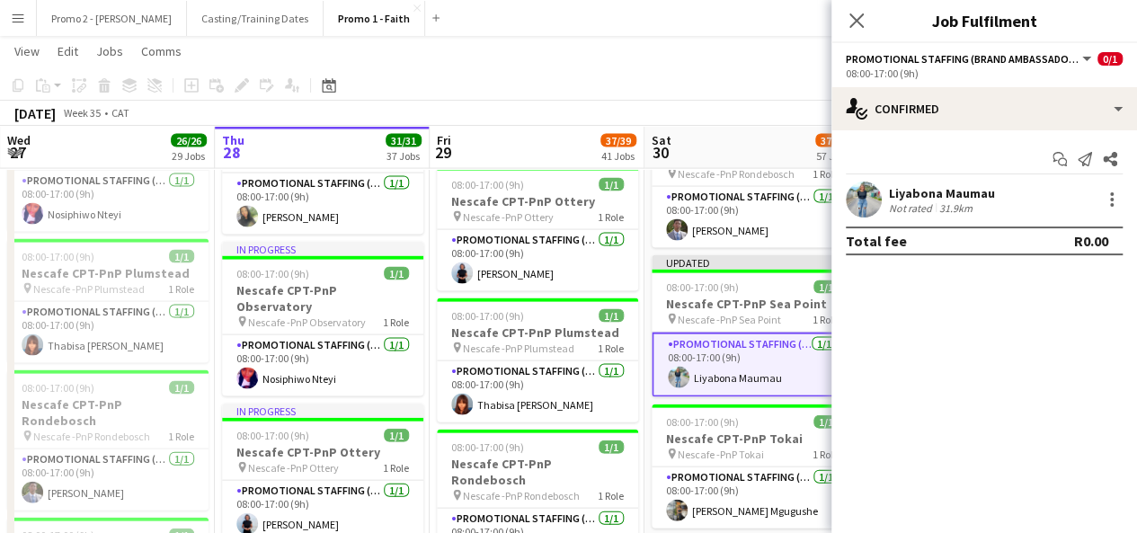
click at [665, 87] on app-toolbar "Copy Paste Paste Ctrl+V Paste with crew Ctrl+Shift+V Paste linked Job [GEOGRAPH…" at bounding box center [568, 85] width 1137 height 31
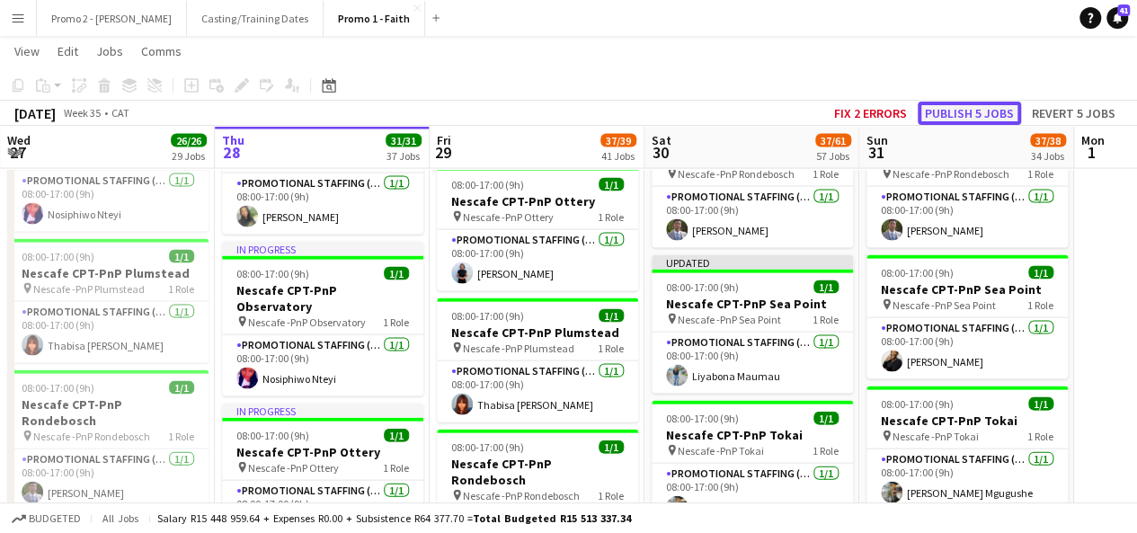
click at [963, 112] on button "Publish 5 jobs" at bounding box center [969, 113] width 103 height 23
